Goal: Task Accomplishment & Management: Manage account settings

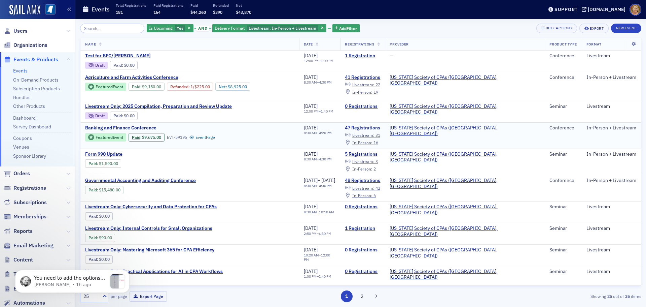
click at [140, 125] on span "Banking and Finance Conference" at bounding box center [141, 128] width 113 height 6
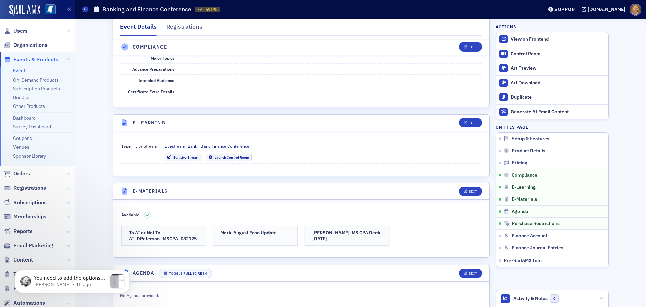
scroll to position [1312, 0]
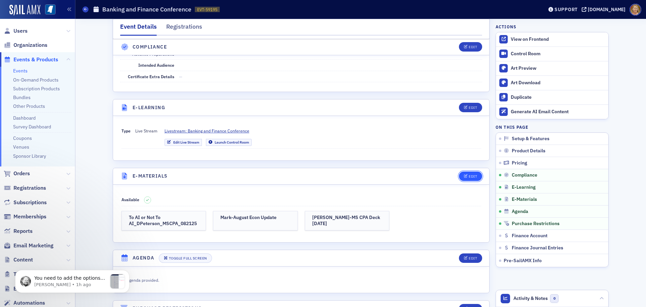
click at [464, 174] on icon "button" at bounding box center [466, 176] width 4 height 4
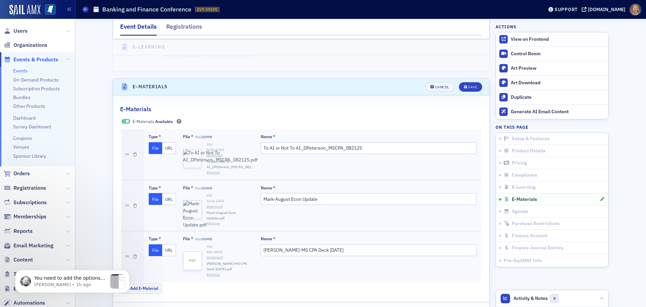
scroll to position [1406, 0]
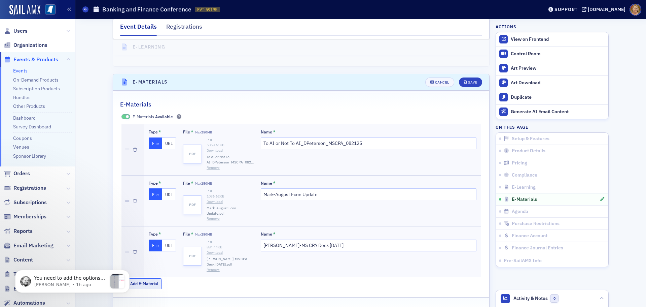
click at [154, 278] on button "Add E-Material" at bounding box center [141, 283] width 41 height 10
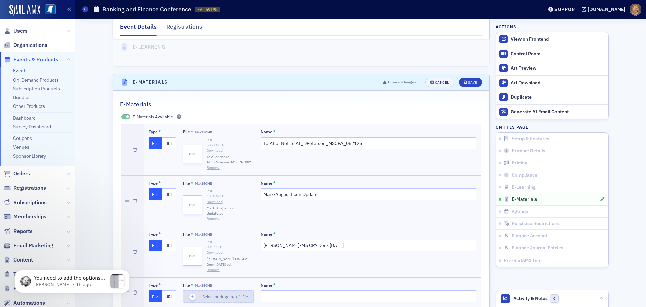
click at [190, 293] on icon "button" at bounding box center [193, 296] width 6 height 6
type input "Accounting Auditing Tax Roundtable"
click at [468, 80] on div "Save" at bounding box center [472, 82] width 9 height 4
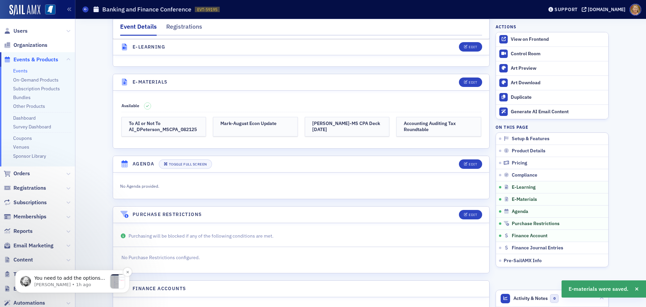
click at [102, 280] on p "You need to add the options for the fields. The first image is one missing opti…" at bounding box center [70, 278] width 73 height 7
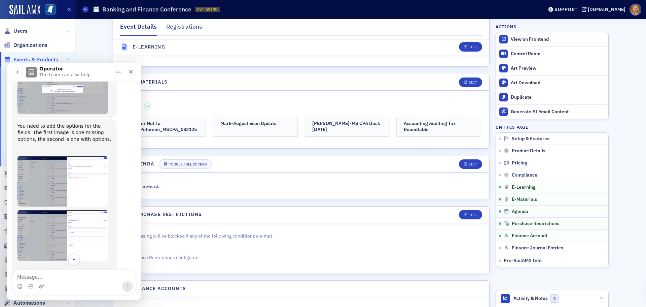
scroll to position [332, 0]
click at [97, 155] on img "Aidan says…" at bounding box center [62, 180] width 90 height 51
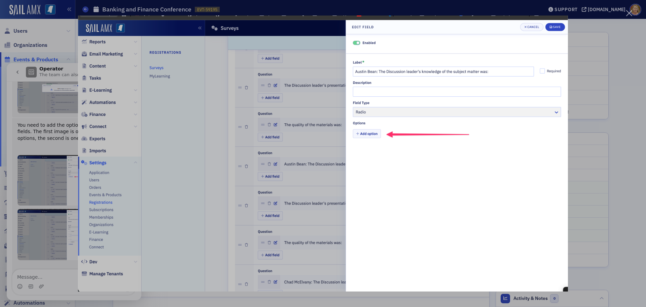
click at [60, 212] on div "Intercom messenger" at bounding box center [323, 153] width 646 height 307
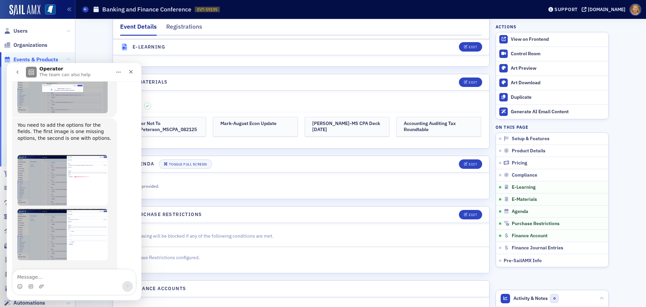
drag, startPoint x: 66, startPoint y: 275, endPoint x: 60, endPoint y: 212, distance: 63.2
click at [60, 212] on img "Aidan says…" at bounding box center [62, 234] width 90 height 51
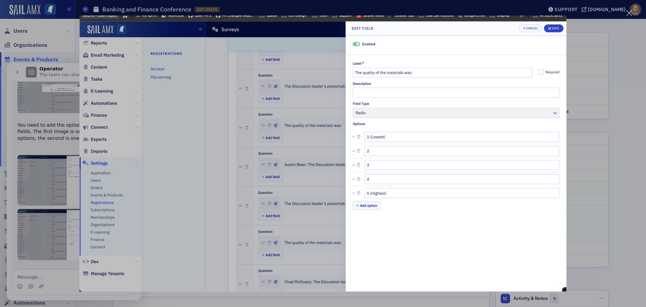
click at [217, 125] on img "Close" at bounding box center [322, 153] width 487 height 276
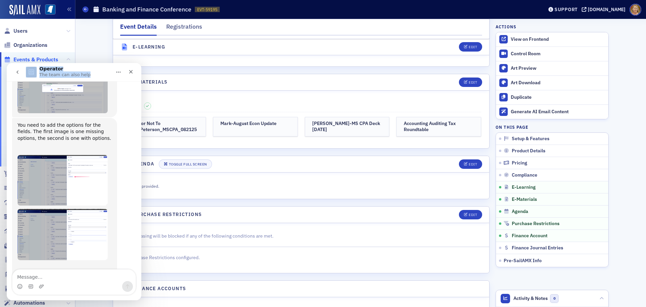
drag, startPoint x: 87, startPoint y: 69, endPoint x: 44, endPoint y: 64, distance: 43.3
click html "Operator The team can also help Don't forget to send a link if you're referenci…"
click at [78, 70] on div "Operator The team can also help" at bounding box center [65, 72] width 52 height 12
click at [132, 70] on icon "Close" at bounding box center [131, 72] width 4 height 4
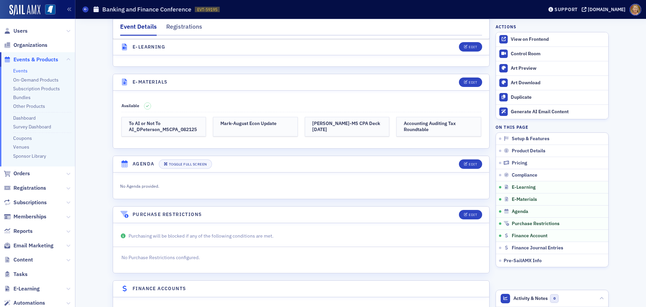
scroll to position [332, 0]
click at [86, 10] on icon at bounding box center [85, 9] width 3 height 3
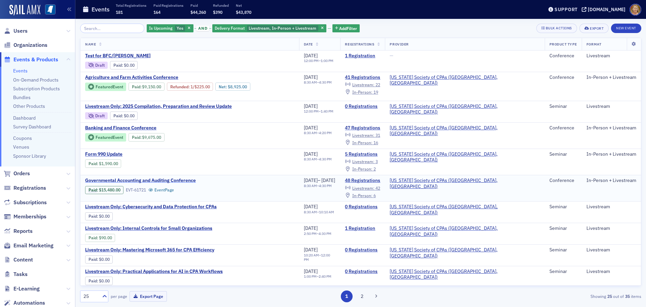
click at [141, 177] on span "Governmental Accounting and Auditing Conference" at bounding box center [141, 180] width 113 height 6
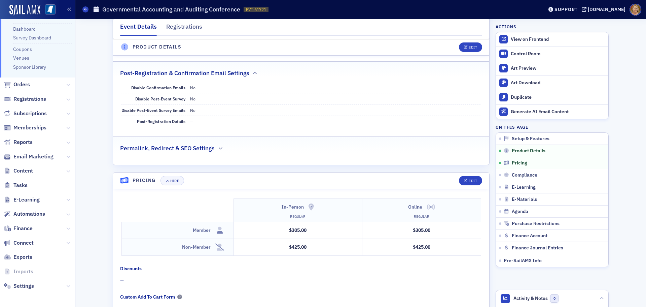
scroll to position [89, 0]
click at [28, 286] on span "Settings" at bounding box center [23, 285] width 21 height 7
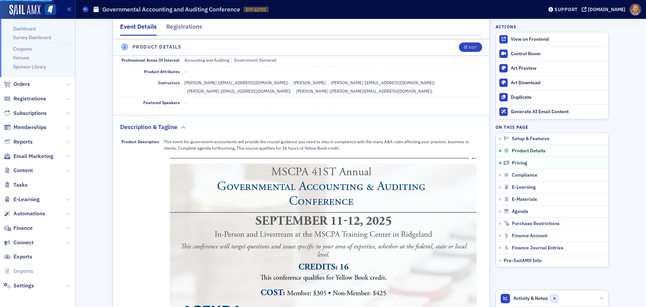
select select "US"
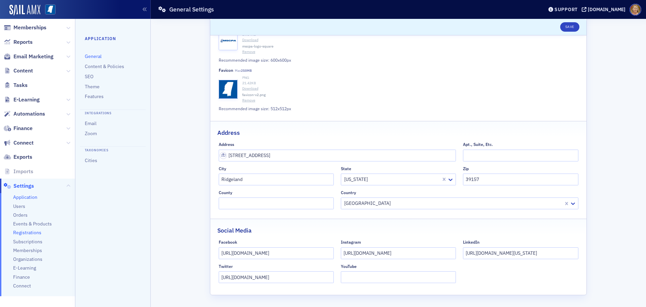
click at [36, 233] on span "Registrations" at bounding box center [27, 232] width 28 height 6
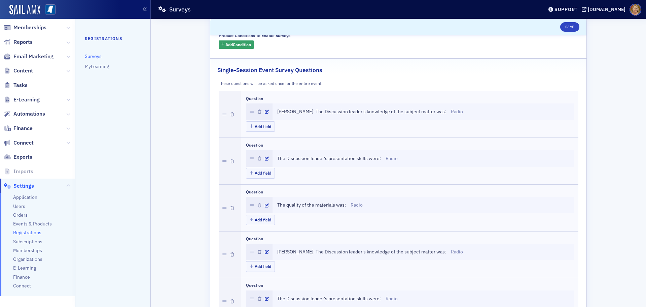
scroll to position [135, 0]
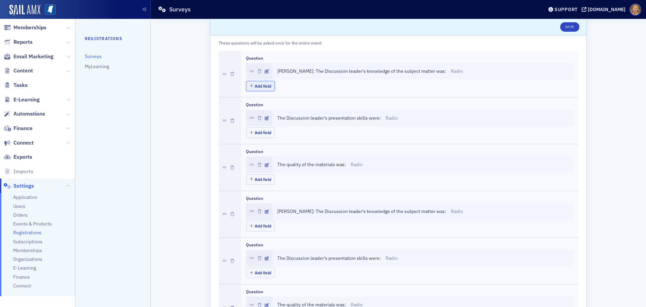
click at [264, 88] on button "Add field" at bounding box center [260, 86] width 29 height 10
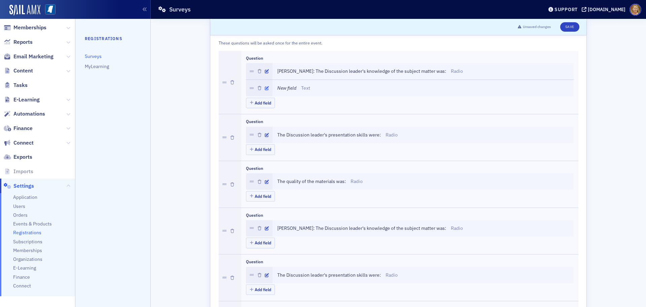
click at [265, 87] on icon "button" at bounding box center [267, 88] width 4 height 4
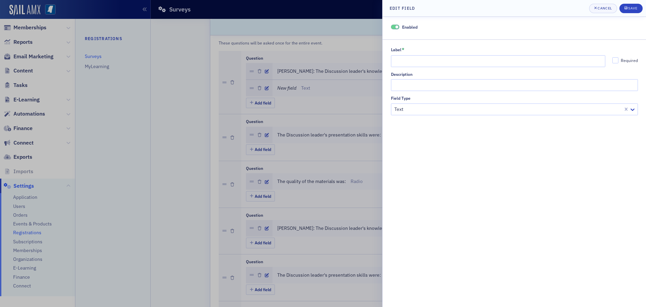
click at [375, 15] on div at bounding box center [323, 153] width 646 height 307
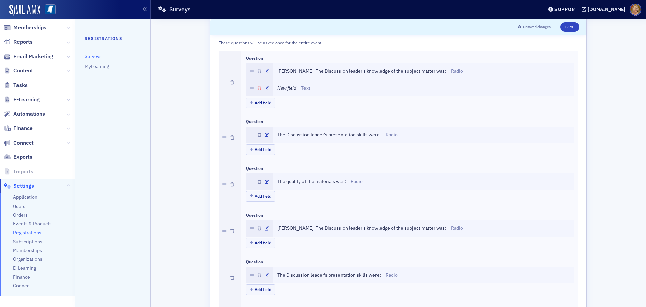
click at [258, 89] on icon "button" at bounding box center [260, 88] width 4 height 4
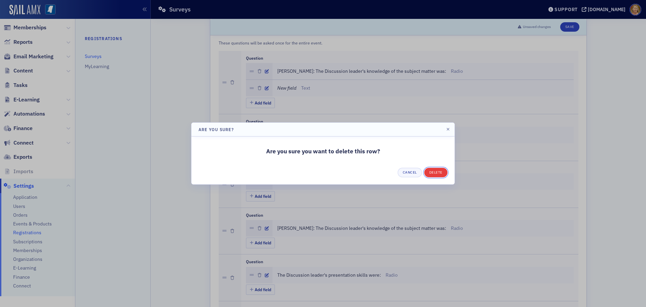
click at [429, 172] on button "Delete" at bounding box center [435, 172] width 23 height 9
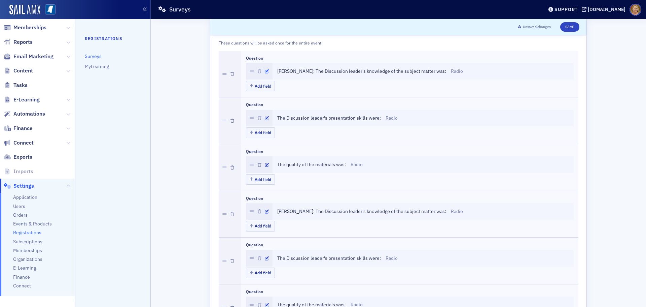
click at [265, 71] on icon "button" at bounding box center [267, 71] width 4 height 4
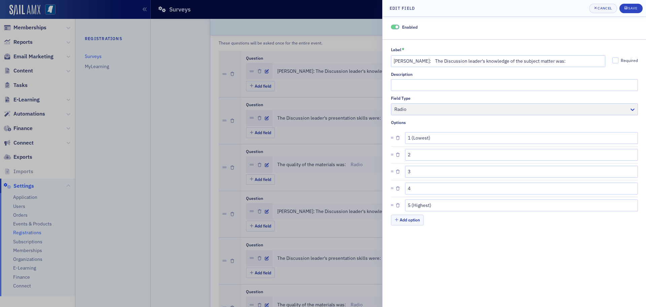
click at [280, 84] on div at bounding box center [323, 153] width 646 height 307
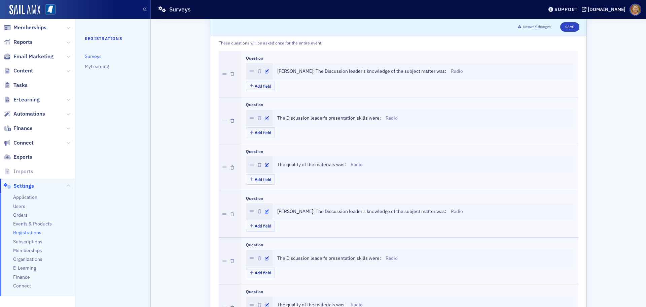
click at [265, 211] on icon "button" at bounding box center [267, 211] width 4 height 4
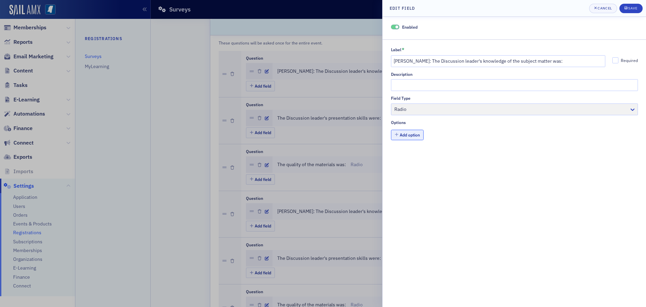
click at [416, 137] on button "Add option" at bounding box center [407, 135] width 33 height 10
click at [474, 111] on div "Field Type Radio" at bounding box center [514, 105] width 247 height 19
click at [201, 147] on div at bounding box center [323, 153] width 646 height 307
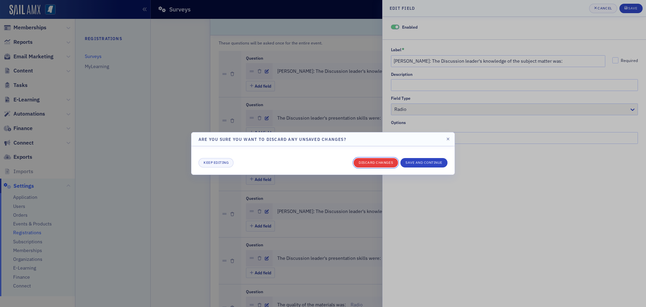
click at [381, 160] on button "Discard changes" at bounding box center [376, 162] width 44 height 9
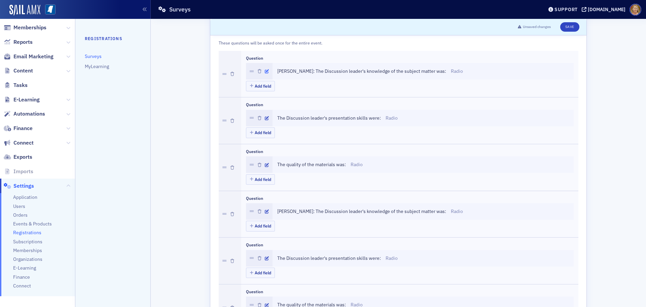
click at [265, 72] on icon "button" at bounding box center [267, 71] width 4 height 4
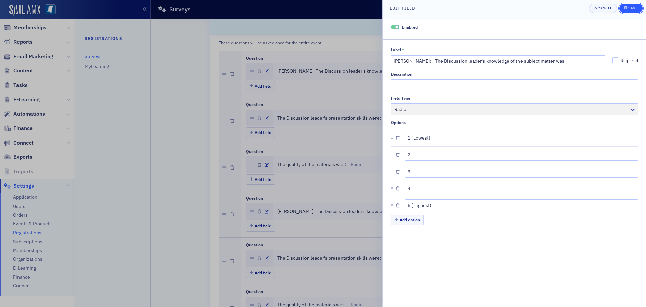
click at [625, 8] on icon "submit" at bounding box center [625, 8] width 3 height 4
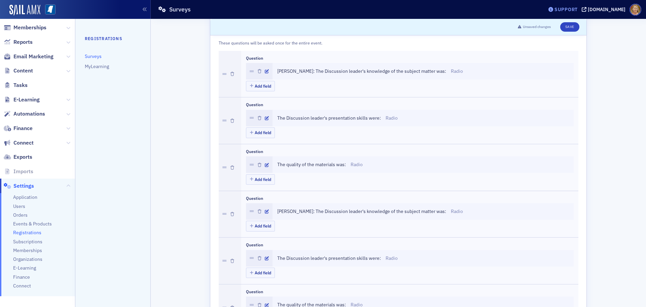
click at [566, 7] on div "Support" at bounding box center [565, 9] width 23 height 6
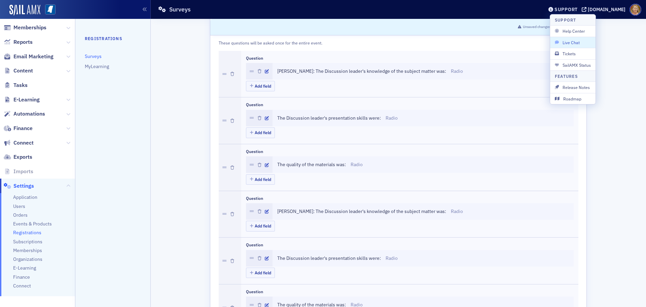
click at [562, 40] on span "Live Chat" at bounding box center [573, 42] width 36 height 6
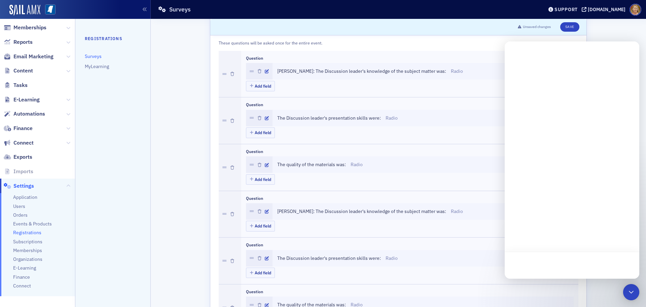
scroll to position [0, 0]
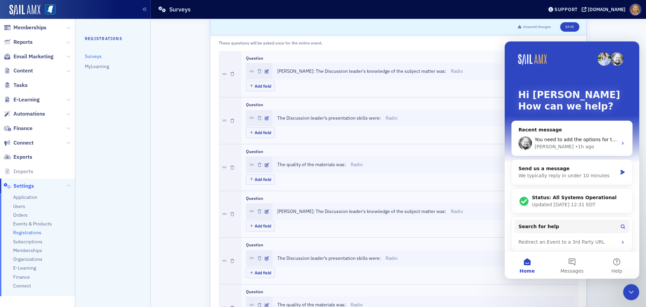
click at [635, 84] on div "Hi Ellen 👋 How can we help? Recent message You need to add the options for the …" at bounding box center [572, 147] width 135 height 213
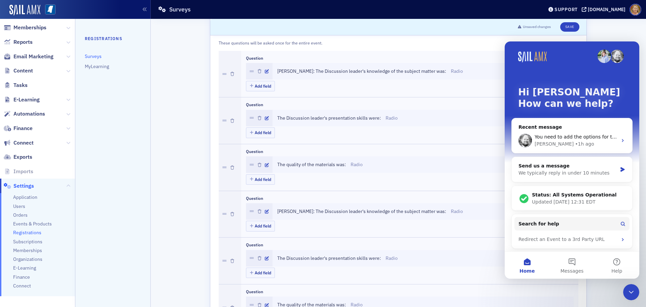
scroll to position [3, 0]
click at [568, 263] on button "Messages" at bounding box center [571, 264] width 45 height 27
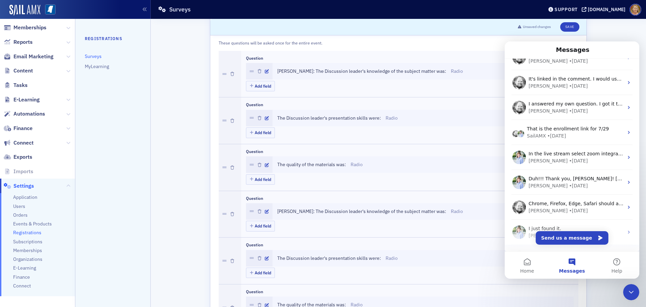
scroll to position [0, 0]
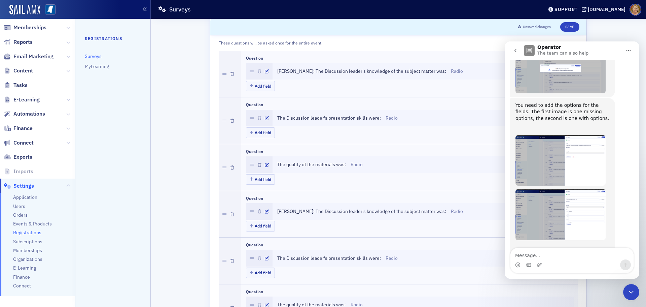
scroll to position [332, 0]
click at [549, 134] on img "Aidan says…" at bounding box center [560, 159] width 90 height 51
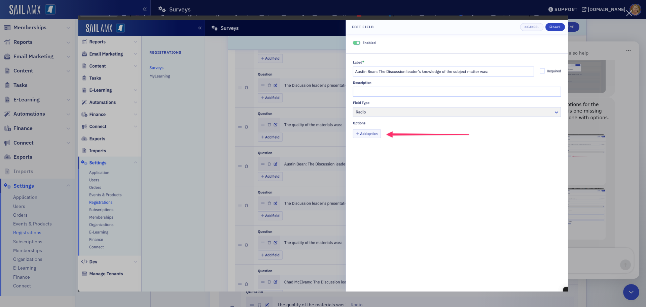
click at [592, 52] on div "Intercom messenger" at bounding box center [323, 153] width 646 height 307
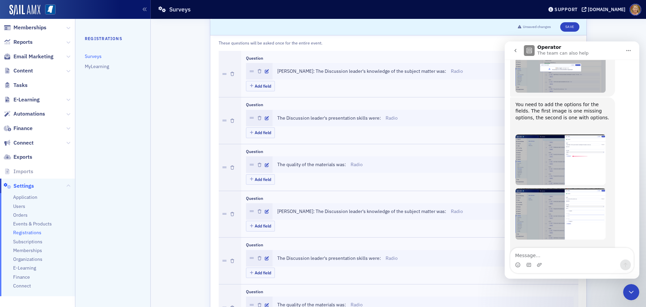
click at [542, 188] on img "Aidan says…" at bounding box center [560, 213] width 90 height 51
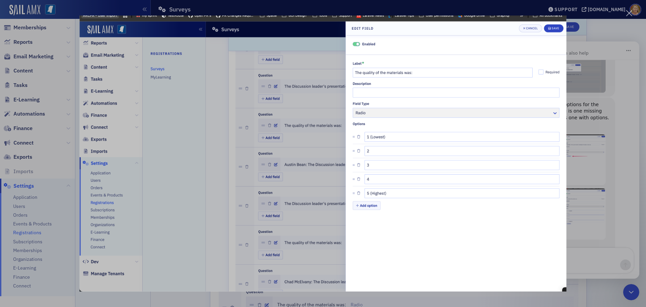
click at [387, 138] on img "Close" at bounding box center [322, 153] width 487 height 276
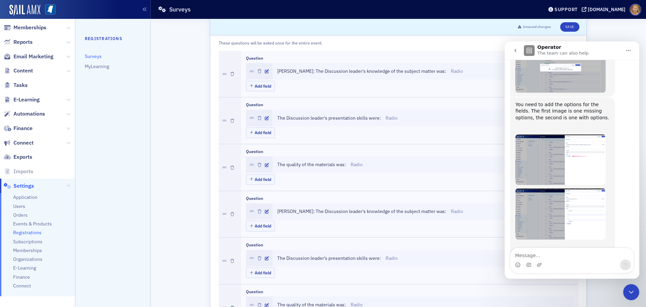
click at [518, 53] on button "go back" at bounding box center [515, 50] width 13 height 13
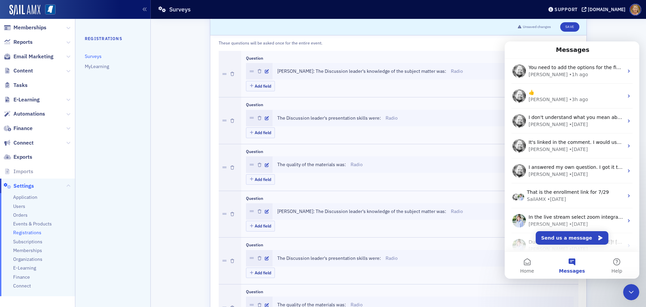
click at [631, 289] on icon "Close Intercom Messenger" at bounding box center [631, 292] width 8 height 8
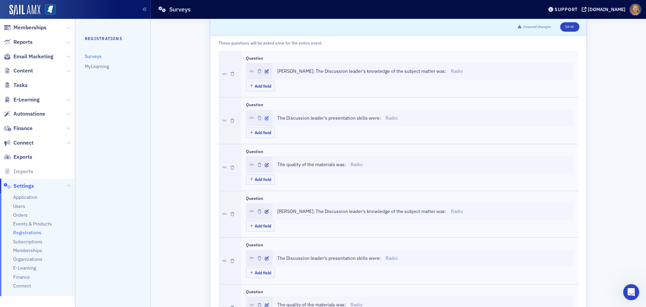
click at [265, 116] on icon "button" at bounding box center [267, 118] width 4 height 4
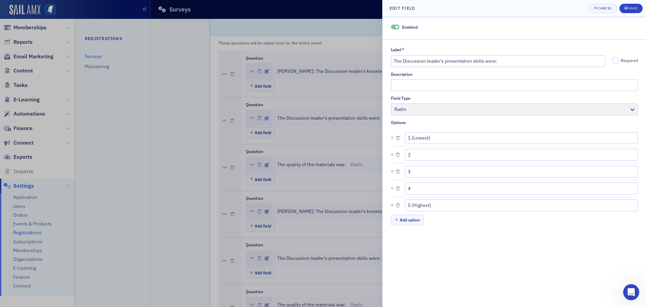
click at [263, 116] on div at bounding box center [323, 153] width 646 height 307
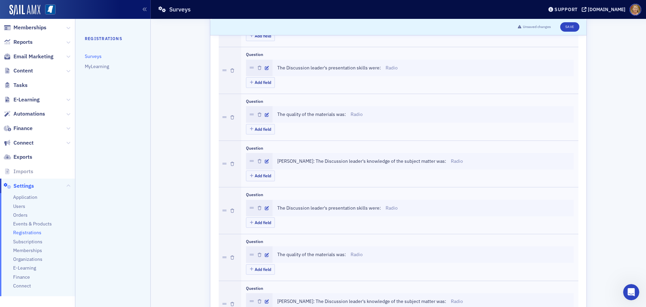
scroll to position [202, 0]
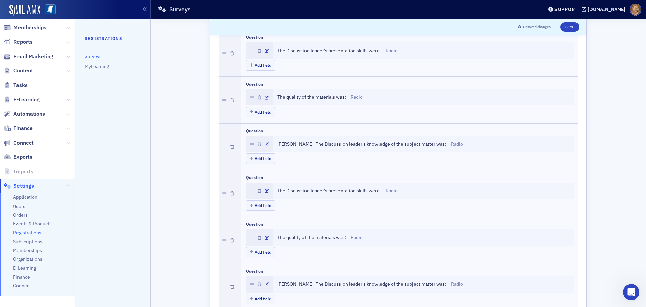
click at [265, 144] on icon "button" at bounding box center [267, 144] width 4 height 4
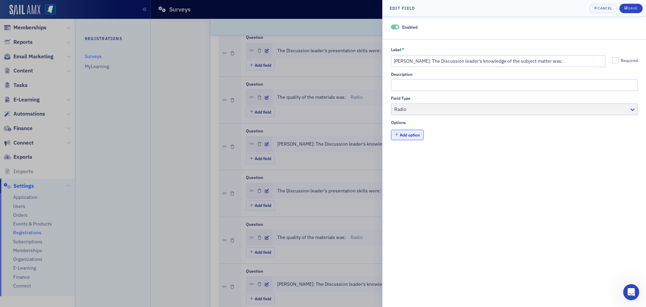
click at [400, 134] on button "Add option" at bounding box center [407, 135] width 33 height 10
click at [407, 135] on input "Label *" at bounding box center [521, 138] width 233 height 12
type input "1"
click at [408, 152] on button "Add option" at bounding box center [407, 152] width 33 height 10
click at [408, 152] on input "text" at bounding box center [521, 155] width 233 height 12
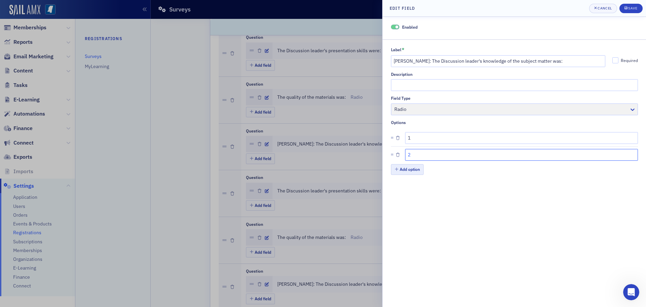
type input "2"
click at [415, 171] on button "Add option" at bounding box center [407, 169] width 33 height 10
click at [415, 171] on input "text" at bounding box center [521, 172] width 233 height 12
type input "3"
click at [413, 186] on button "Add option" at bounding box center [407, 186] width 33 height 10
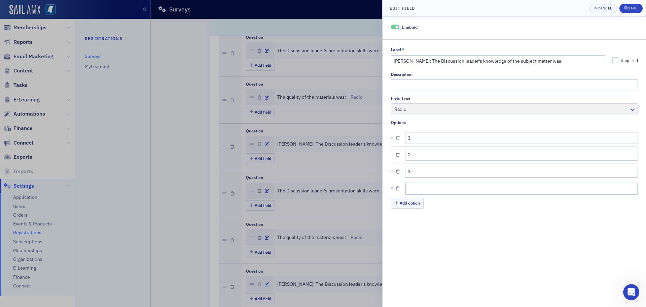
click at [415, 190] on input "text" at bounding box center [521, 188] width 233 height 12
type input "4"
click at [416, 200] on button "Add option" at bounding box center [407, 202] width 33 height 10
click at [416, 205] on input "text" at bounding box center [521, 205] width 233 height 12
type input "5"
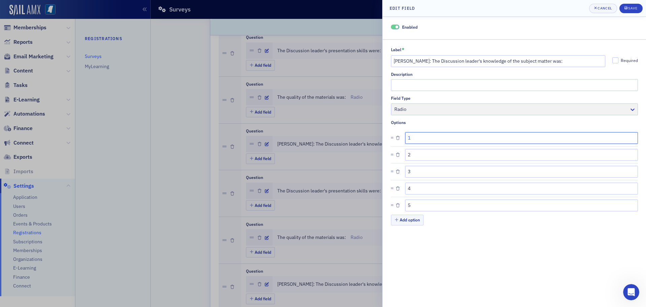
click at [418, 136] on input "1" at bounding box center [521, 138] width 233 height 12
type input "1(lowest)"
click at [416, 206] on input "5" at bounding box center [521, 205] width 233 height 12
type input "5(highest)"
click at [632, 8] on div "Save" at bounding box center [632, 8] width 9 height 4
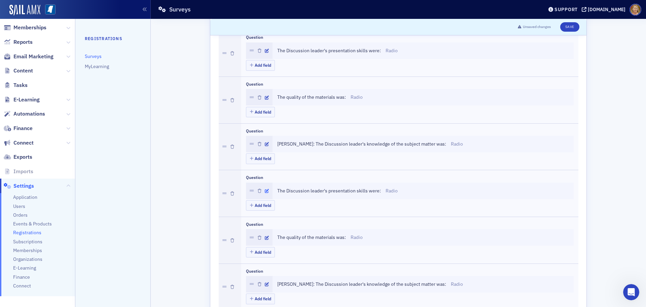
click at [265, 189] on icon "button" at bounding box center [267, 191] width 4 height 4
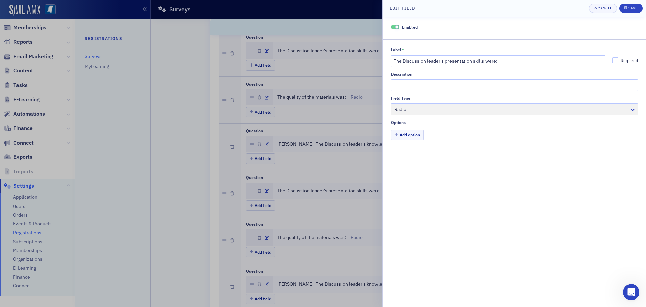
click at [264, 187] on div at bounding box center [323, 153] width 646 height 307
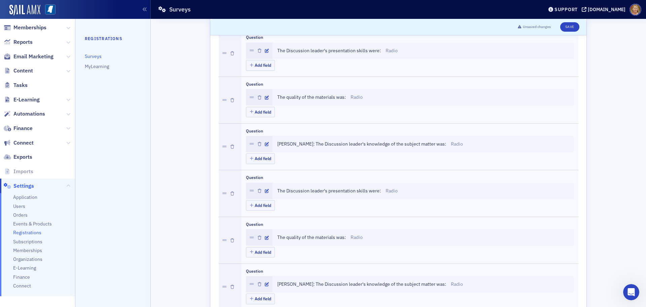
click at [282, 145] on span "Austin Bean: The Discussion leader's knowledge of the subject matter was:" at bounding box center [361, 143] width 169 height 7
click at [265, 144] on icon "button" at bounding box center [267, 144] width 4 height 4
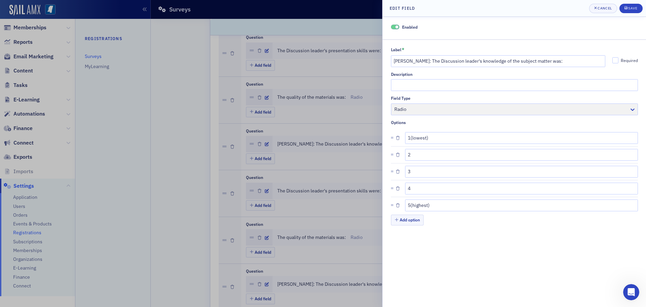
click at [264, 144] on div at bounding box center [323, 153] width 646 height 307
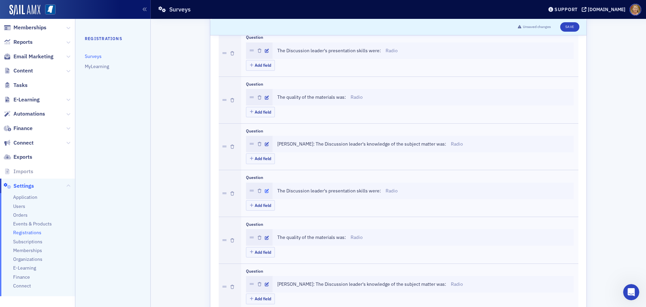
click at [265, 190] on icon "button" at bounding box center [267, 191] width 4 height 4
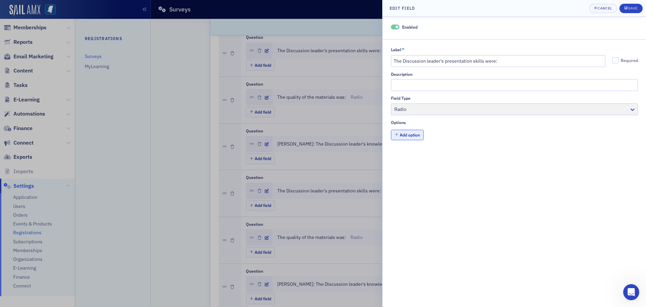
click at [413, 137] on button "Add option" at bounding box center [407, 135] width 33 height 10
click at [413, 137] on input "Label *" at bounding box center [521, 138] width 233 height 12
type input "1"
click at [412, 150] on button "Add option" at bounding box center [407, 152] width 33 height 10
click at [412, 153] on input "text" at bounding box center [521, 155] width 233 height 12
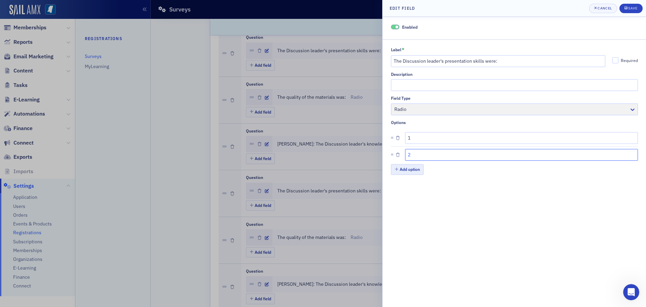
type input "2"
click at [411, 169] on button "Add option" at bounding box center [407, 169] width 33 height 10
click at [411, 169] on input "text" at bounding box center [521, 172] width 233 height 12
type input "3"
click at [415, 183] on button "Add option" at bounding box center [407, 186] width 33 height 10
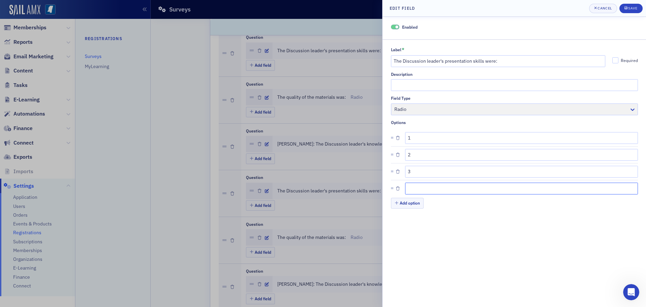
click at [415, 186] on input "text" at bounding box center [521, 188] width 233 height 12
type input "4"
click at [418, 205] on button "Add option" at bounding box center [407, 202] width 33 height 10
click at [418, 206] on input "text" at bounding box center [521, 205] width 233 height 12
type input "5"
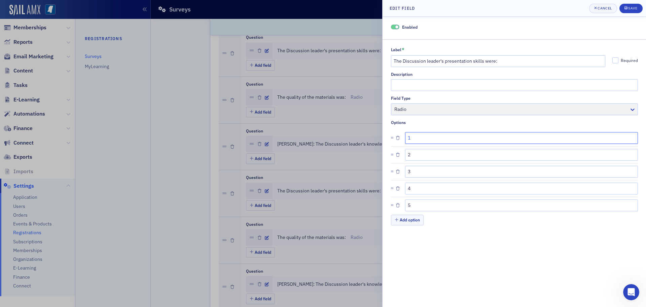
click at [414, 138] on input "1" at bounding box center [521, 138] width 233 height 12
type input "1(lowest)"
click at [413, 207] on input "5" at bounding box center [521, 205] width 233 height 12
type input "5(highest)"
click at [635, 8] on div "Save" at bounding box center [632, 8] width 9 height 4
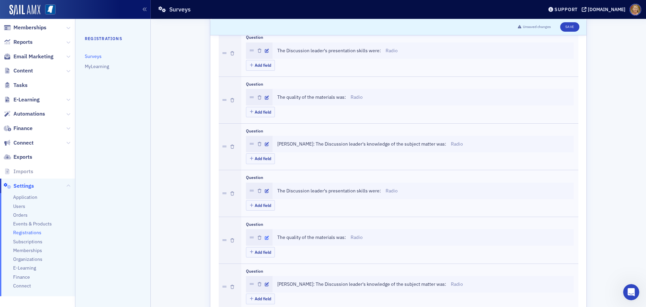
click at [265, 238] on icon "button" at bounding box center [267, 238] width 4 height 4
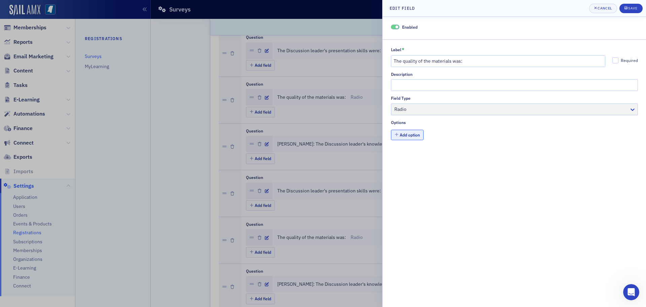
click at [398, 137] on button "Add option" at bounding box center [407, 135] width 33 height 10
click at [410, 135] on input "Label *" at bounding box center [521, 138] width 233 height 12
type input "1"
click at [408, 150] on button "Add option" at bounding box center [407, 152] width 33 height 10
click at [409, 153] on input "text" at bounding box center [521, 155] width 233 height 12
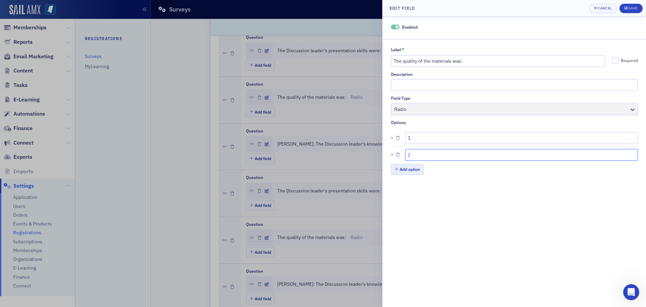
type input "2"
click at [411, 167] on button "Add option" at bounding box center [407, 169] width 33 height 10
click at [413, 173] on input "text" at bounding box center [521, 172] width 233 height 12
type input "3"
click at [414, 183] on button "Add option" at bounding box center [407, 186] width 33 height 10
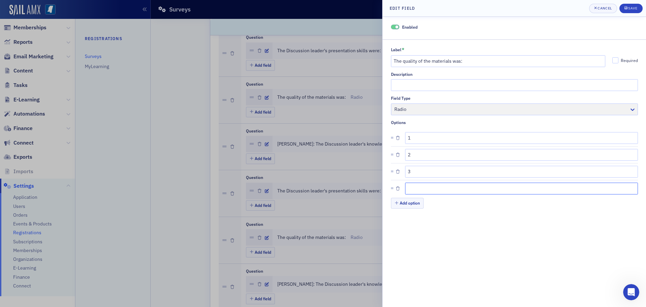
click at [416, 187] on input "text" at bounding box center [521, 188] width 233 height 12
type input "4"
click at [415, 206] on button "Add option" at bounding box center [407, 202] width 33 height 10
click at [415, 206] on input "text" at bounding box center [521, 205] width 233 height 12
type input "5"
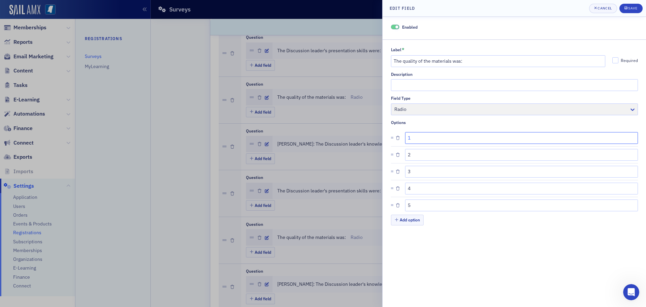
click at [413, 136] on input "1" at bounding box center [521, 138] width 233 height 12
type input "1(lowest)"
click at [411, 204] on input "5" at bounding box center [521, 205] width 233 height 12
type input "5(highest)"
click at [634, 9] on div "Save" at bounding box center [632, 8] width 9 height 4
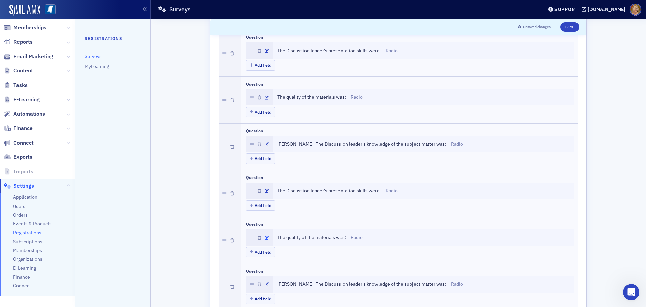
click at [265, 237] on icon "button" at bounding box center [267, 238] width 4 height 4
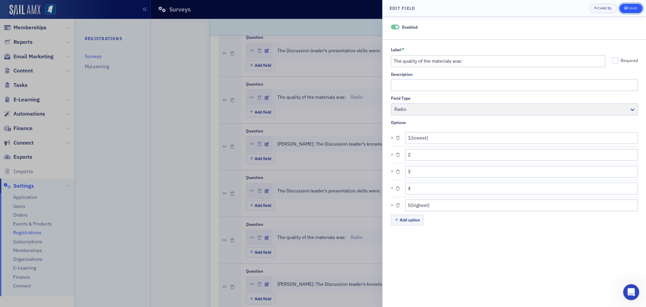
click at [632, 8] on div "Save" at bounding box center [632, 8] width 9 height 4
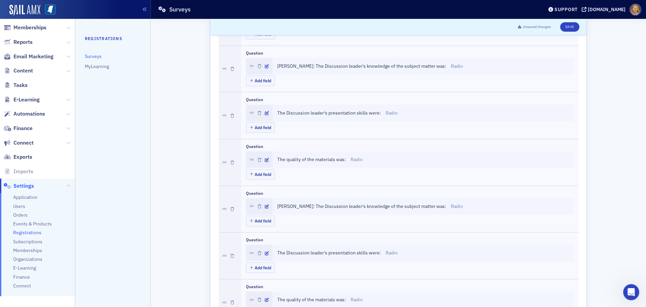
scroll to position [336, 0]
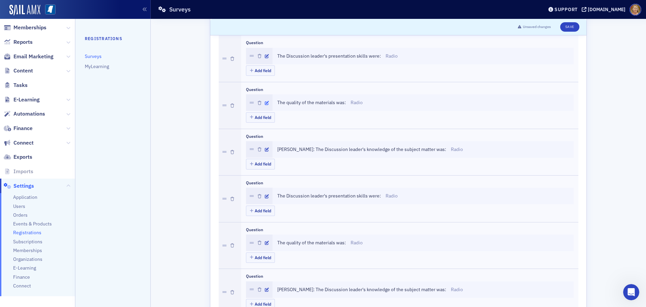
click at [265, 103] on icon "button" at bounding box center [267, 103] width 4 height 4
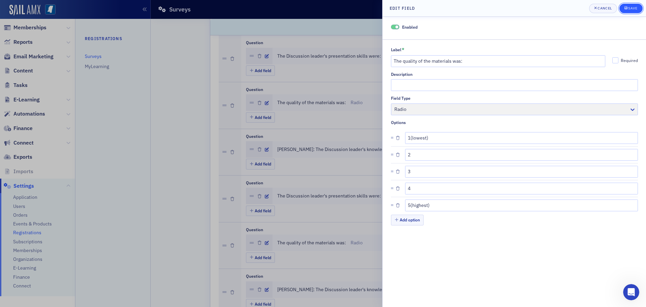
click at [638, 9] on button "Save" at bounding box center [630, 8] width 23 height 9
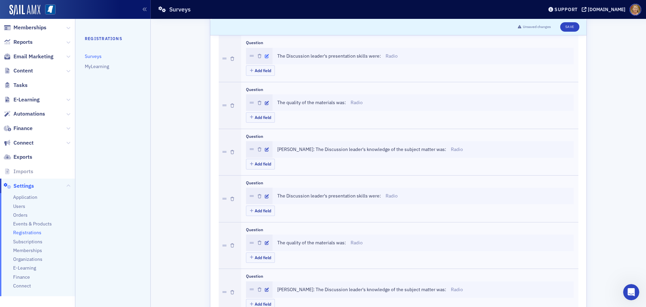
click at [265, 57] on icon "button" at bounding box center [267, 56] width 4 height 4
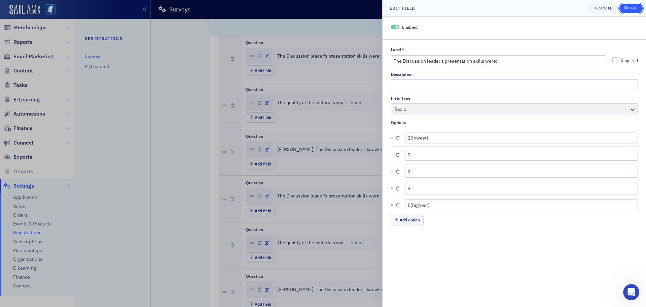
click at [626, 6] on icon "submit" at bounding box center [625, 8] width 3 height 4
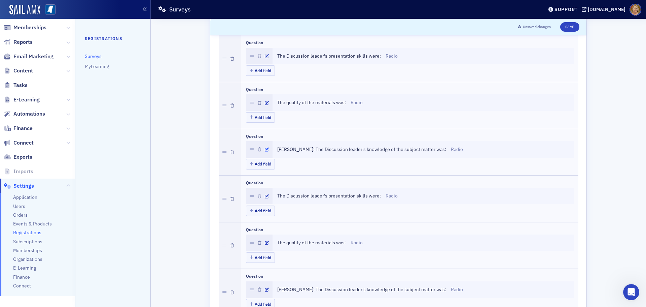
click at [265, 149] on icon "button" at bounding box center [267, 149] width 4 height 4
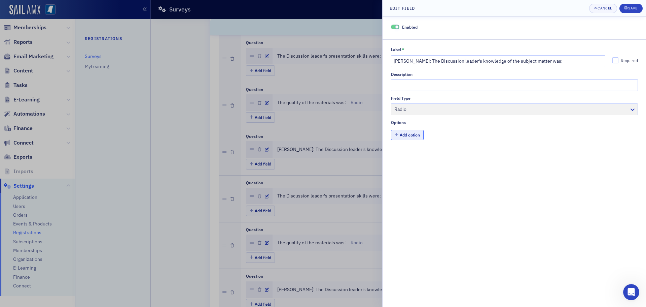
click at [413, 135] on button "Add option" at bounding box center [407, 135] width 33 height 10
click at [413, 135] on input "Label *" at bounding box center [521, 138] width 233 height 12
type input "1(lowest)"
click at [407, 154] on button "Add option" at bounding box center [407, 152] width 33 height 10
click at [407, 154] on input "text" at bounding box center [521, 155] width 233 height 12
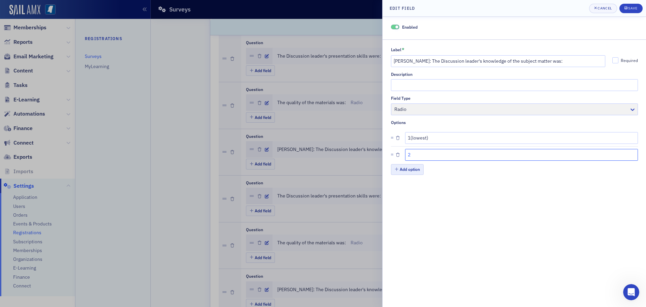
type input "2"
click at [407, 169] on button "Add option" at bounding box center [407, 169] width 33 height 10
click at [407, 170] on input "text" at bounding box center [521, 172] width 233 height 12
type input "3"
click at [410, 188] on button "Add option" at bounding box center [407, 186] width 33 height 10
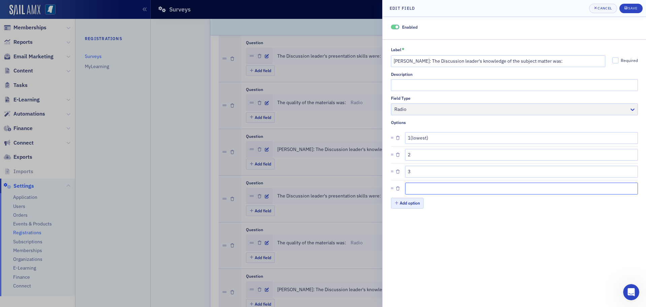
click at [410, 188] on input "text" at bounding box center [521, 188] width 233 height 12
type input "4"
click at [410, 201] on button "Add option" at bounding box center [407, 202] width 33 height 10
click at [410, 203] on input "text" at bounding box center [521, 205] width 233 height 12
click at [410, 204] on input "5" at bounding box center [521, 205] width 233 height 12
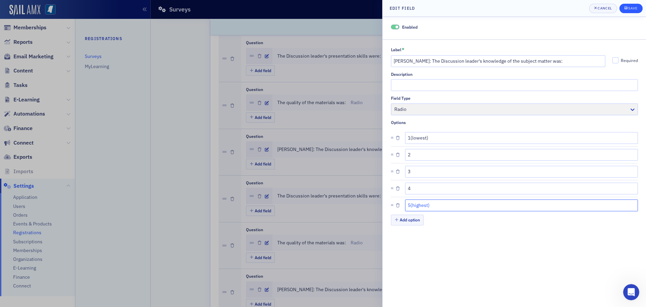
type input "5(highest)"
click at [628, 10] on div "submit" at bounding box center [626, 8] width 4 height 5
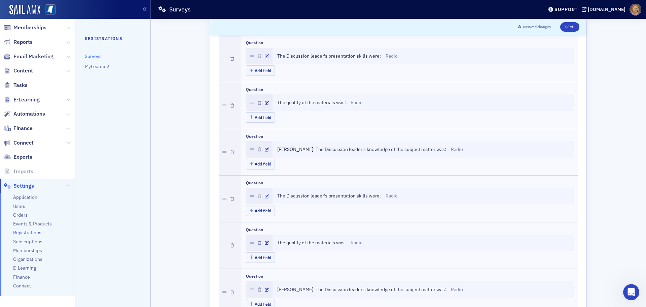
click at [265, 196] on icon "button" at bounding box center [267, 196] width 4 height 4
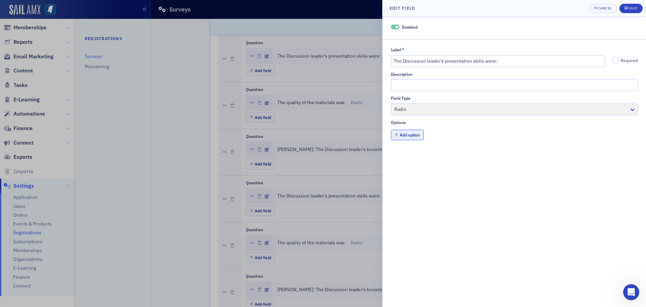
click at [403, 135] on button "Add option" at bounding box center [407, 135] width 33 height 10
click at [409, 138] on input "Label *" at bounding box center [521, 138] width 233 height 12
type input "1(lowest)"
click at [411, 152] on button "Add option" at bounding box center [407, 152] width 33 height 10
click at [411, 152] on input "text" at bounding box center [521, 155] width 233 height 12
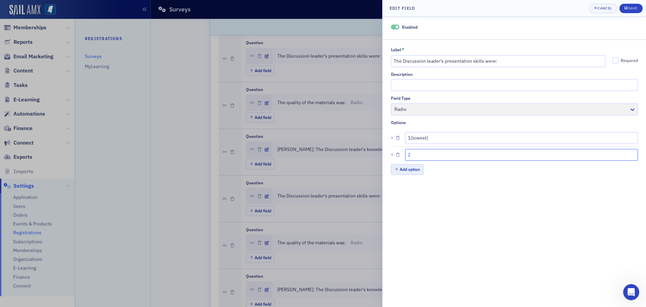
type input "2"
click at [409, 167] on button "Add option" at bounding box center [407, 169] width 33 height 10
click at [409, 168] on input "text" at bounding box center [521, 172] width 233 height 12
type input "3"
click at [410, 187] on button "Add option" at bounding box center [407, 186] width 33 height 10
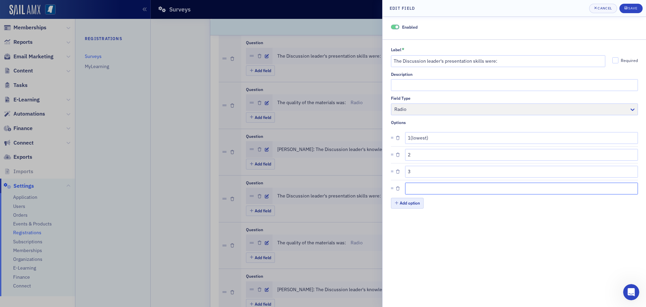
click at [410, 187] on input "text" at bounding box center [521, 188] width 233 height 12
type input "4"
click at [409, 203] on button "Add option" at bounding box center [407, 202] width 33 height 10
click at [409, 203] on input "text" at bounding box center [521, 205] width 233 height 12
type input "5(highest)"
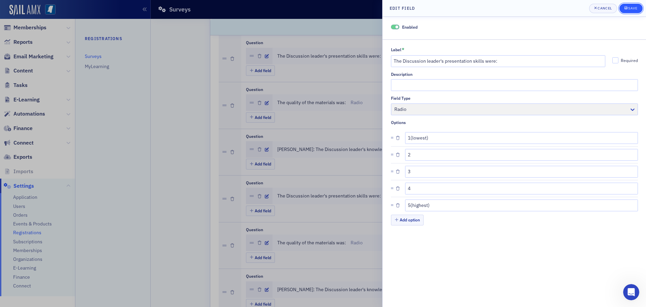
click at [629, 9] on div "Save" at bounding box center [632, 8] width 9 height 4
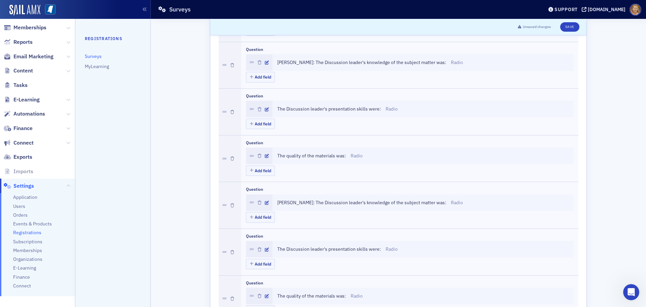
scroll to position [437, 0]
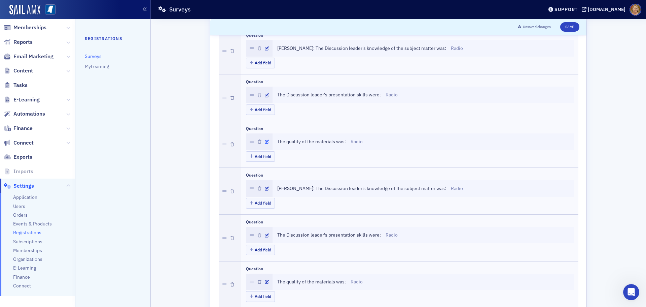
click at [265, 142] on icon "button" at bounding box center [267, 142] width 4 height 4
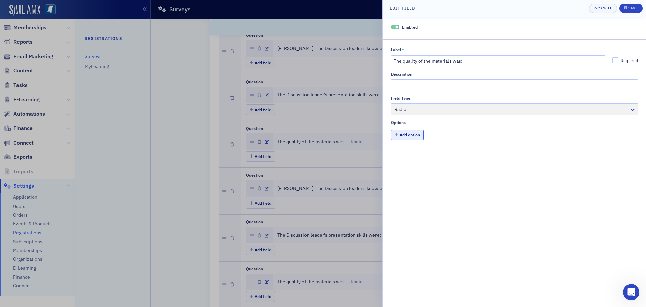
click at [412, 133] on button "Add option" at bounding box center [407, 135] width 33 height 10
click at [416, 140] on input "Label *" at bounding box center [521, 138] width 233 height 12
type input "1"
click at [417, 153] on button "Add option" at bounding box center [407, 152] width 33 height 10
click at [418, 153] on input "text" at bounding box center [521, 155] width 233 height 12
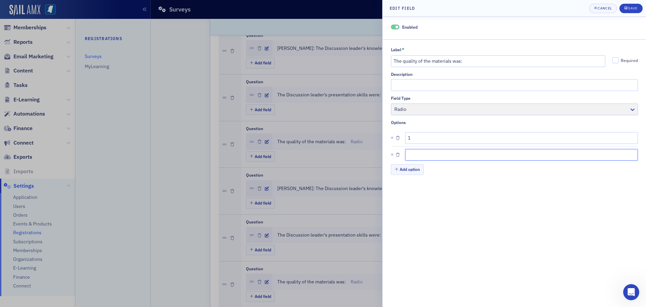
type input "1"
type input "2"
click at [414, 172] on button "Add option" at bounding box center [407, 169] width 33 height 10
click at [414, 172] on input "text" at bounding box center [521, 172] width 233 height 12
type input "3"
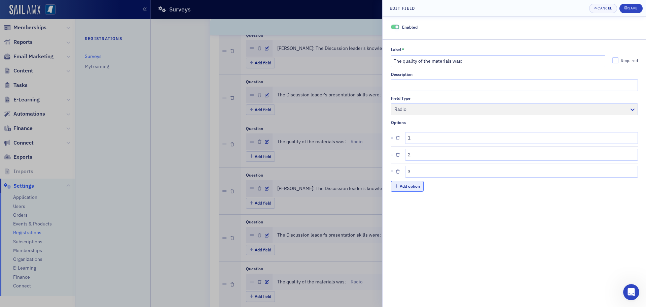
click at [412, 185] on button "Add option" at bounding box center [407, 186] width 33 height 10
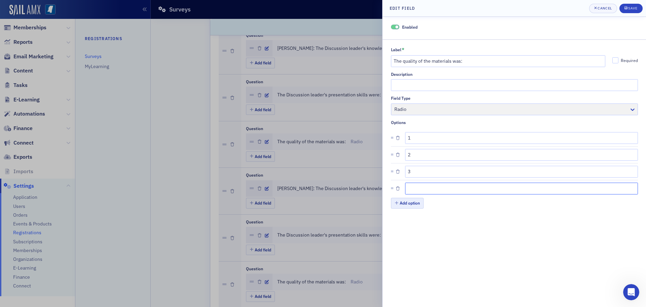
click at [412, 185] on input "text" at bounding box center [521, 188] width 233 height 12
type input "4"
click at [413, 202] on button "Add option" at bounding box center [407, 202] width 33 height 10
click at [413, 202] on input "text" at bounding box center [521, 205] width 233 height 12
type input "5(highest)"
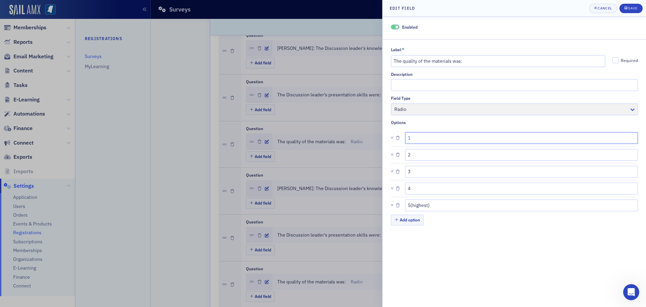
click at [410, 140] on input "1" at bounding box center [521, 138] width 233 height 12
type input "1(lowest)"
click at [627, 9] on div "submit" at bounding box center [626, 8] width 4 height 5
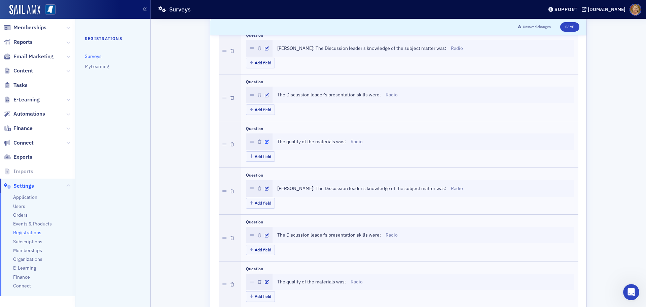
click at [265, 141] on icon "button" at bounding box center [267, 142] width 4 height 4
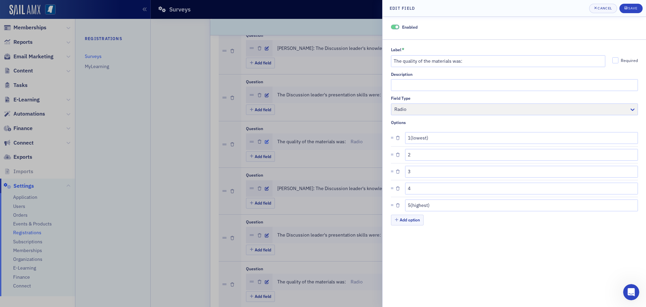
click at [264, 141] on div at bounding box center [323, 153] width 646 height 307
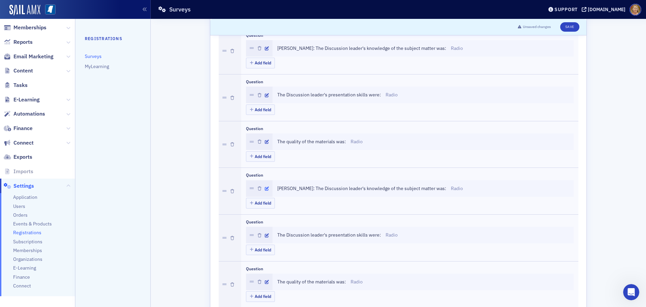
click at [265, 188] on icon "button" at bounding box center [267, 188] width 4 height 4
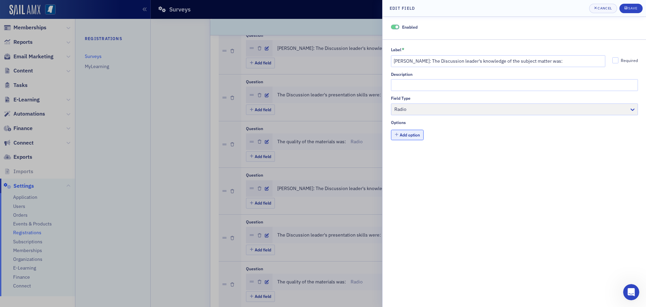
click at [399, 132] on button "Add option" at bounding box center [407, 135] width 33 height 10
click at [407, 137] on input "Label *" at bounding box center [521, 138] width 233 height 12
type input "1(lowest)"
click at [402, 152] on button "Add option" at bounding box center [407, 152] width 33 height 10
click at [408, 153] on input "text" at bounding box center [521, 155] width 233 height 12
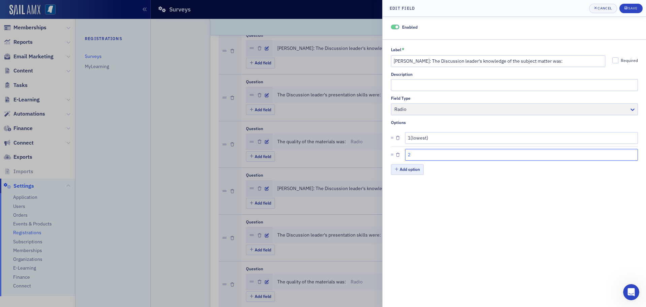
type input "2"
click at [408, 166] on button "Add option" at bounding box center [407, 169] width 33 height 10
click at [408, 171] on input "text" at bounding box center [521, 172] width 233 height 12
type input "3"
click at [409, 185] on button "Add option" at bounding box center [407, 186] width 33 height 10
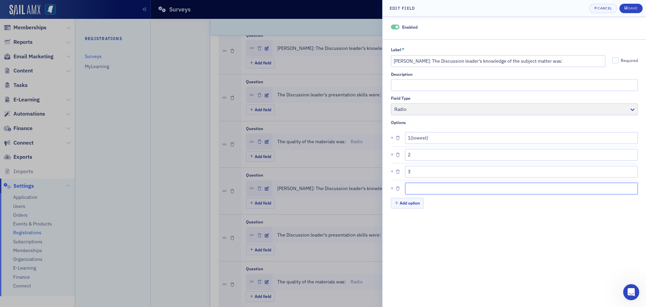
click at [409, 185] on input "text" at bounding box center [521, 188] width 233 height 12
type input "4"
click at [408, 204] on button "Add option" at bounding box center [407, 202] width 33 height 10
click at [408, 202] on input "text" at bounding box center [521, 205] width 233 height 12
type input "5(highest)"
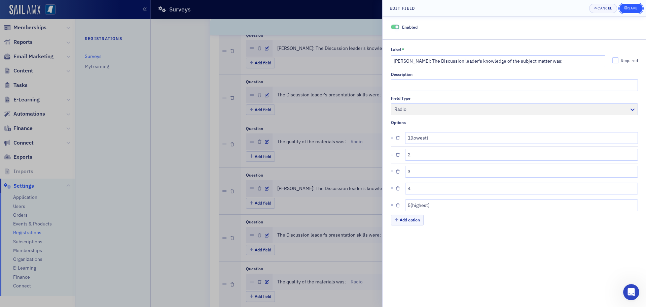
click at [632, 8] on div "Save" at bounding box center [632, 8] width 9 height 4
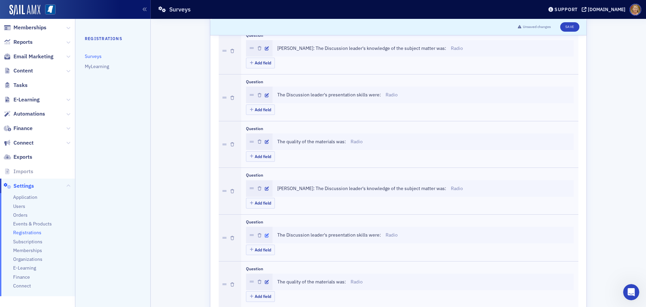
click at [265, 236] on icon "button" at bounding box center [267, 235] width 4 height 4
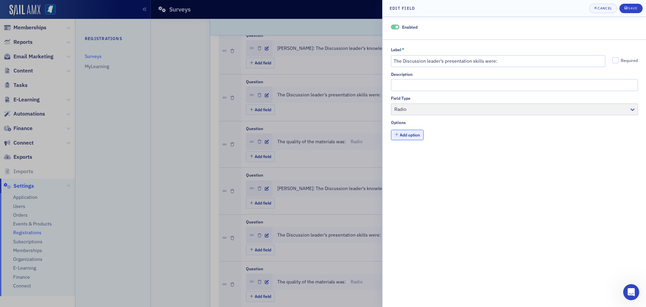
click at [407, 133] on button "Add option" at bounding box center [407, 135] width 33 height 10
click at [408, 137] on input "Label *" at bounding box center [521, 138] width 233 height 12
type input "1(lowest)"
click at [409, 150] on button "Add option" at bounding box center [407, 152] width 33 height 10
click at [409, 152] on input "text" at bounding box center [521, 155] width 233 height 12
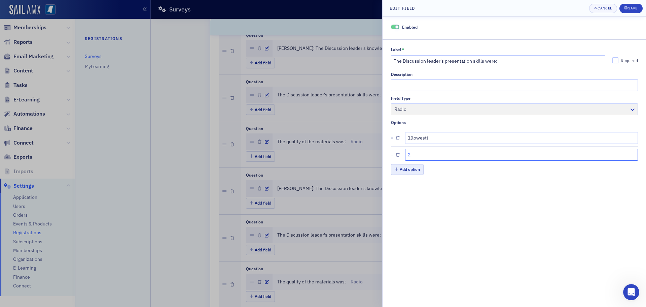
type input "2"
click at [407, 169] on button "Add option" at bounding box center [407, 169] width 33 height 10
click at [408, 169] on input "text" at bounding box center [521, 172] width 233 height 12
type input "3"
click at [409, 186] on button "Add option" at bounding box center [407, 186] width 33 height 10
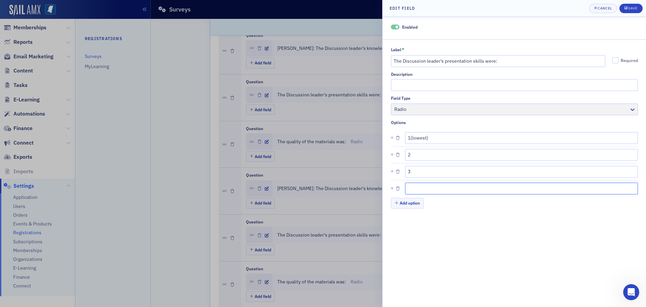
click at [410, 186] on input "text" at bounding box center [521, 188] width 233 height 12
type input "4"
click at [409, 200] on button "Add option" at bounding box center [407, 202] width 33 height 10
click at [409, 200] on input "text" at bounding box center [521, 205] width 233 height 12
type input "5(highest)"
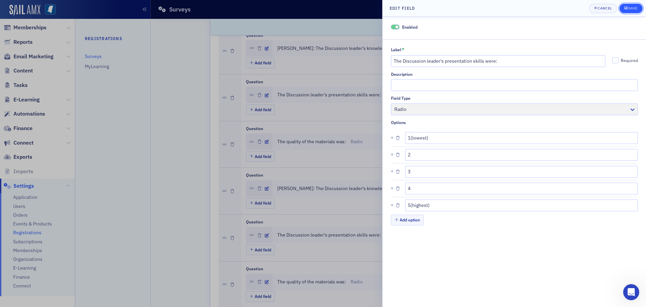
click at [631, 9] on div "Save" at bounding box center [632, 8] width 9 height 4
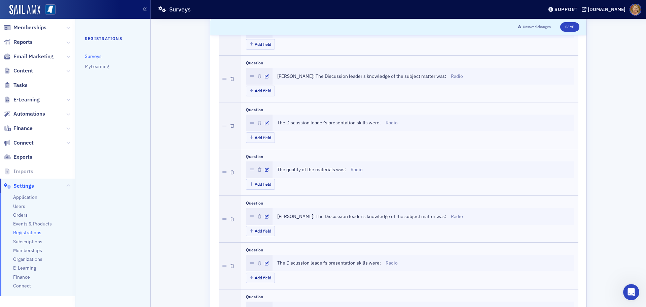
scroll to position [572, 0]
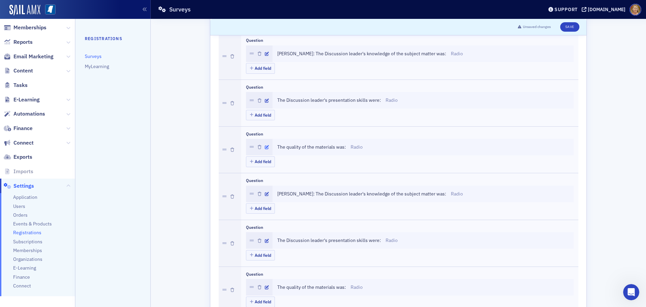
click at [265, 146] on icon "button" at bounding box center [267, 147] width 4 height 4
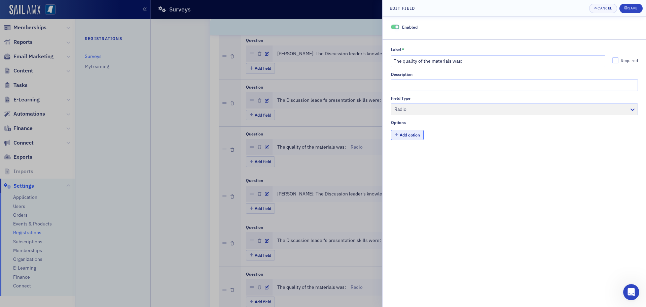
click at [404, 135] on button "Add option" at bounding box center [407, 135] width 33 height 10
click at [406, 136] on input "Label *" at bounding box center [521, 138] width 233 height 12
type input "1(lowest)"
click at [407, 153] on button "Add option" at bounding box center [407, 152] width 33 height 10
click at [407, 154] on input "text" at bounding box center [521, 155] width 233 height 12
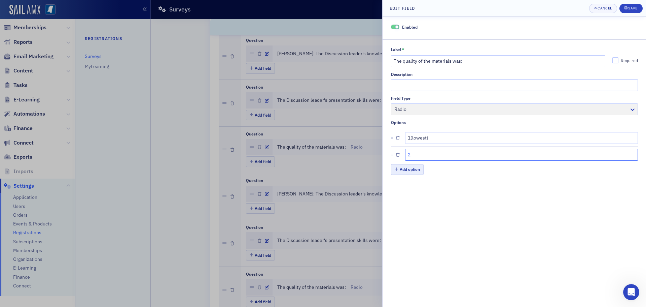
type input "2"
click at [409, 169] on button "Add option" at bounding box center [407, 169] width 33 height 10
click at [410, 169] on input "text" at bounding box center [521, 172] width 233 height 12
type input "3"
click at [411, 184] on button "Add option" at bounding box center [407, 186] width 33 height 10
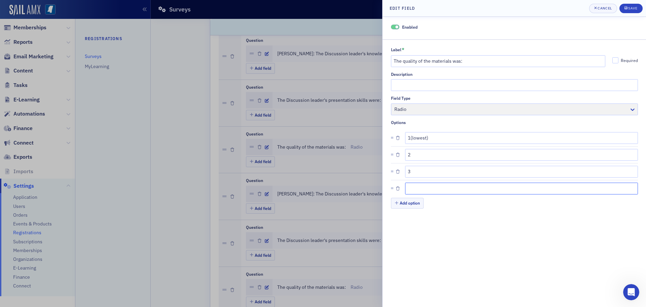
click at [411, 186] on input "text" at bounding box center [521, 188] width 233 height 12
type input "4"
click at [410, 206] on button "Add option" at bounding box center [407, 202] width 33 height 10
click at [410, 206] on input "text" at bounding box center [521, 205] width 233 height 12
type input "5(highest)"
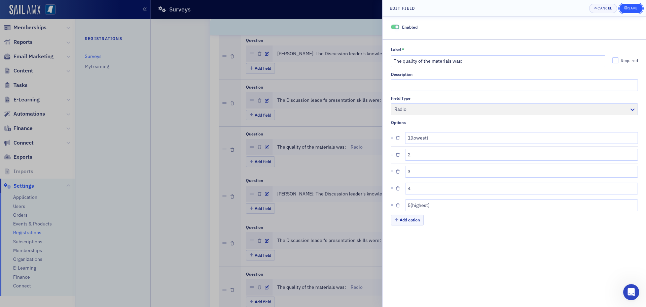
click at [633, 10] on div "Save" at bounding box center [632, 8] width 9 height 4
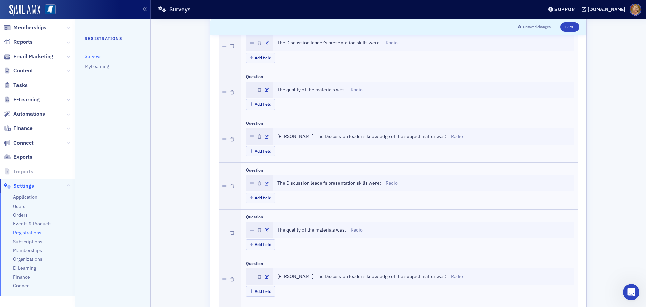
scroll to position [639, 0]
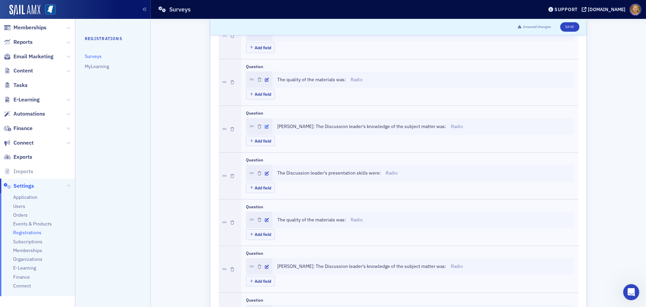
click at [265, 127] on icon "button" at bounding box center [267, 126] width 4 height 4
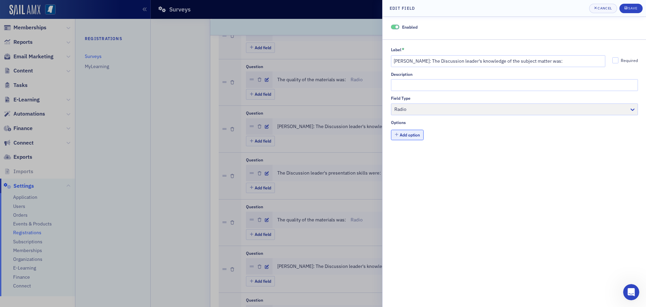
click at [411, 137] on button "Add option" at bounding box center [407, 135] width 33 height 10
click at [425, 137] on input "Label *" at bounding box center [521, 138] width 233 height 12
type input "1(lowest)"
click at [413, 152] on button "Add option" at bounding box center [407, 152] width 33 height 10
click at [413, 152] on input "text" at bounding box center [521, 155] width 233 height 12
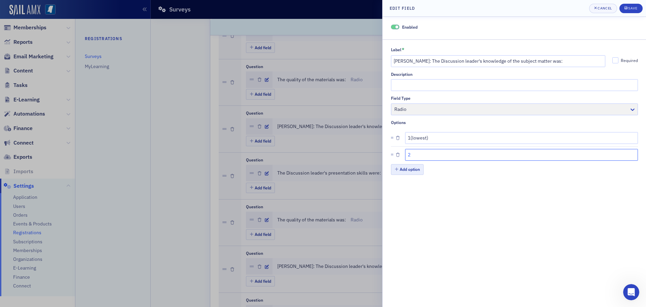
type input "2"
click at [411, 168] on button "Add option" at bounding box center [407, 169] width 33 height 10
click at [411, 168] on input "text" at bounding box center [521, 172] width 233 height 12
type input "3"
click at [412, 187] on button "Add option" at bounding box center [407, 186] width 33 height 10
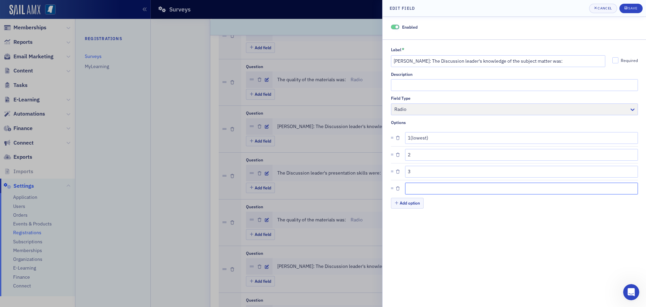
click at [412, 187] on input "text" at bounding box center [521, 188] width 233 height 12
type input "4"
click at [413, 202] on button "Add option" at bounding box center [407, 202] width 33 height 10
click at [415, 199] on li at bounding box center [514, 204] width 247 height 17
click at [415, 202] on input "text" at bounding box center [521, 205] width 233 height 12
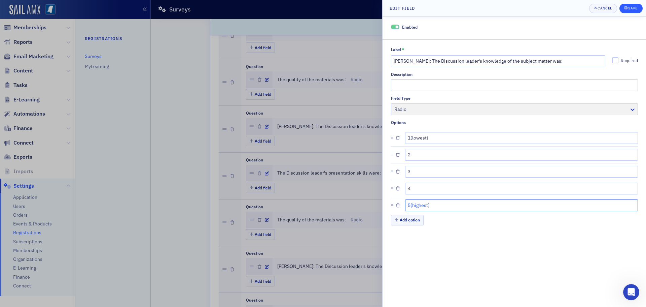
type input "5(highest)"
click at [636, 10] on div "Save" at bounding box center [632, 8] width 9 height 4
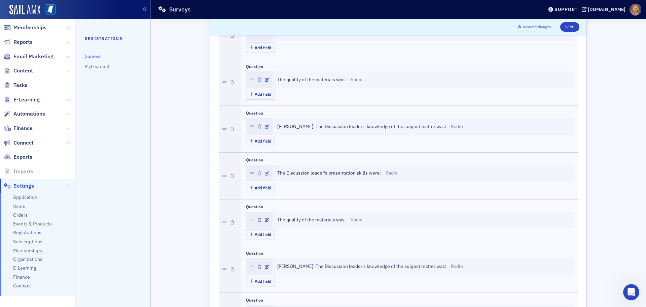
click at [265, 173] on icon "button" at bounding box center [267, 173] width 4 height 4
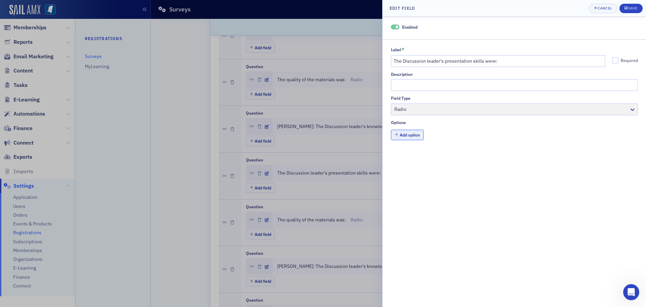
click at [417, 134] on button "Add option" at bounding box center [407, 135] width 33 height 10
click at [417, 134] on input "Label *" at bounding box center [521, 138] width 233 height 12
type input "1(lowest)"
click at [413, 155] on button "Add option" at bounding box center [407, 152] width 33 height 10
click at [413, 155] on input "text" at bounding box center [521, 155] width 233 height 12
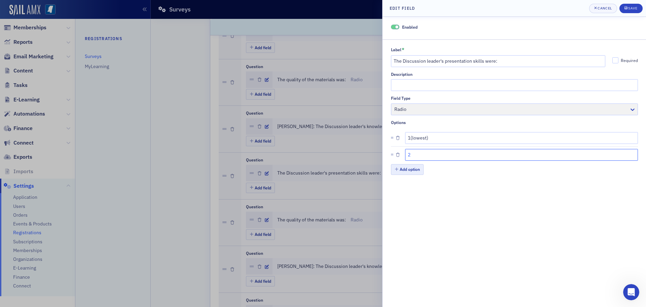
type input "2"
click at [412, 169] on button "Add option" at bounding box center [407, 169] width 33 height 10
click at [412, 169] on input "text" at bounding box center [521, 172] width 233 height 12
type input "3"
click at [412, 187] on button "Add option" at bounding box center [407, 186] width 33 height 10
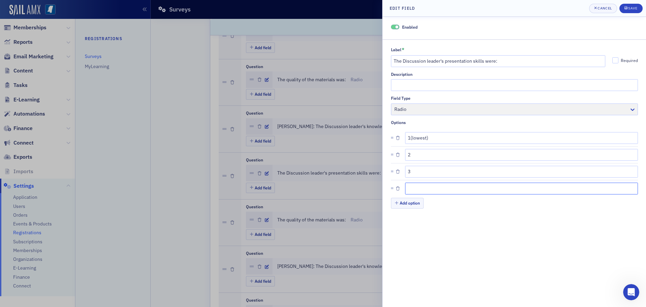
click at [412, 186] on input "text" at bounding box center [521, 188] width 233 height 12
type input "4"
click at [410, 204] on button "Add option" at bounding box center [407, 202] width 33 height 10
click at [410, 204] on input "text" at bounding box center [521, 205] width 233 height 12
type input "5(highest)"
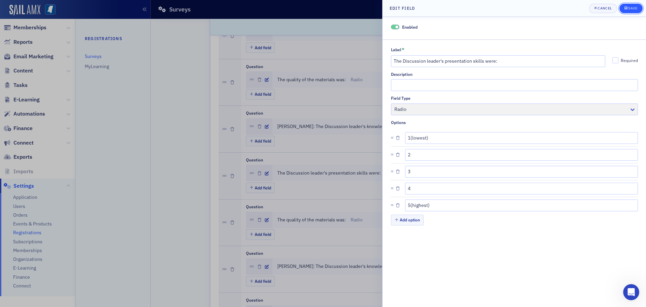
click at [629, 9] on div "Save" at bounding box center [632, 8] width 9 height 4
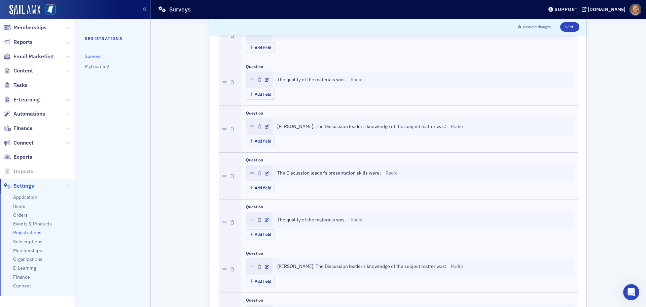
click at [265, 218] on icon "button" at bounding box center [267, 220] width 4 height 4
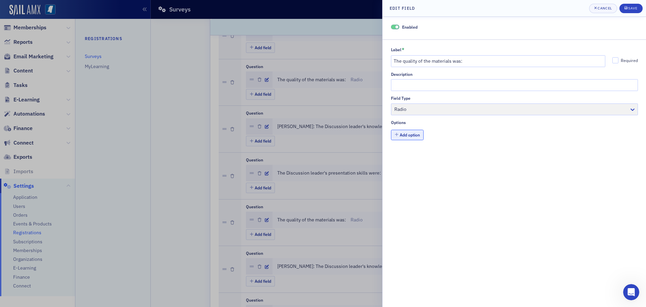
click at [405, 137] on button "Add option" at bounding box center [407, 135] width 33 height 10
click at [408, 138] on input "Label *" at bounding box center [521, 138] width 233 height 12
type input "1(lowest)"
click at [406, 151] on button "Add option" at bounding box center [407, 152] width 33 height 10
click at [406, 153] on input "text" at bounding box center [521, 155] width 233 height 12
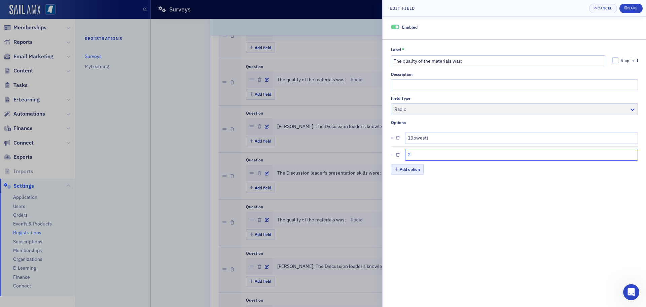
type input "2"
click at [407, 165] on button "Add option" at bounding box center [407, 169] width 33 height 10
click at [408, 166] on input "text" at bounding box center [521, 172] width 233 height 12
type input "3"
click at [410, 186] on button "Add option" at bounding box center [407, 186] width 33 height 10
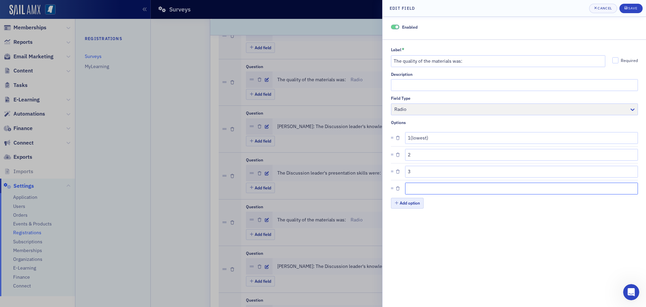
click at [410, 186] on input "text" at bounding box center [521, 188] width 233 height 12
type input "4"
click at [413, 202] on button "Add option" at bounding box center [407, 202] width 33 height 10
click at [413, 202] on input "text" at bounding box center [521, 205] width 233 height 12
type input "5(highest)"
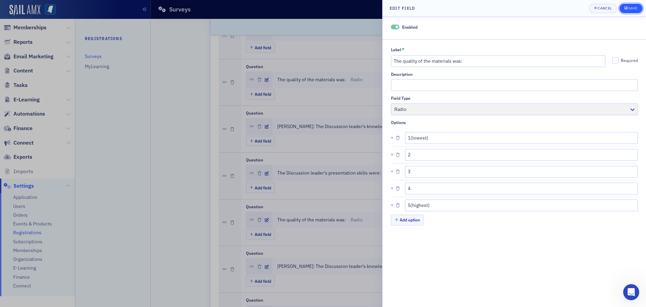
click at [629, 7] on div "Save" at bounding box center [632, 8] width 9 height 4
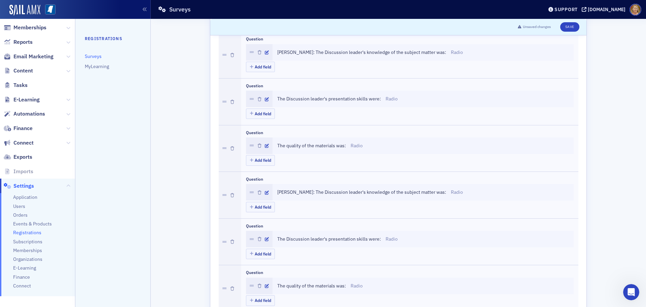
scroll to position [707, 0]
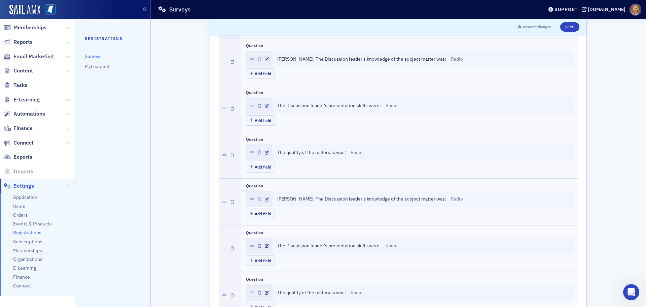
click at [265, 105] on icon "button" at bounding box center [267, 106] width 4 height 4
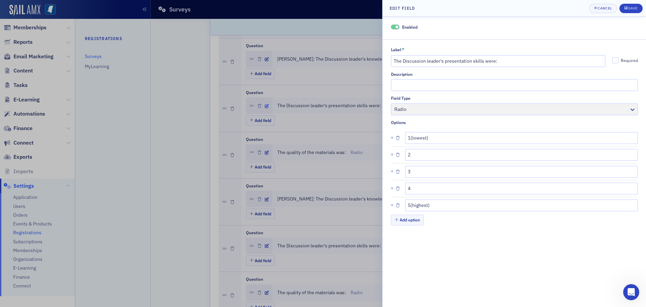
click at [264, 105] on div at bounding box center [323, 153] width 646 height 307
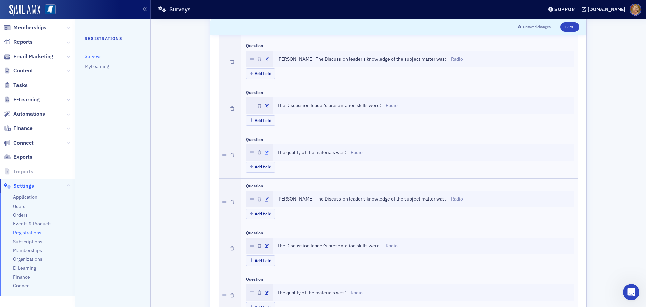
click at [265, 151] on icon "button" at bounding box center [267, 152] width 4 height 4
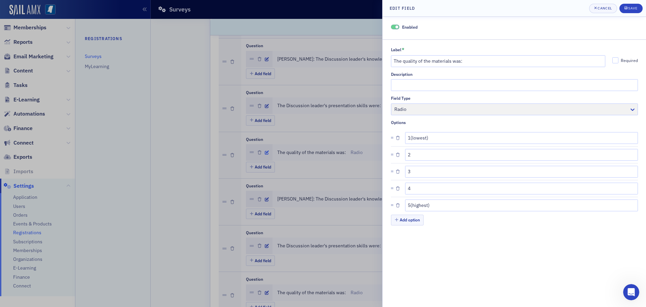
click at [263, 151] on div at bounding box center [323, 153] width 646 height 307
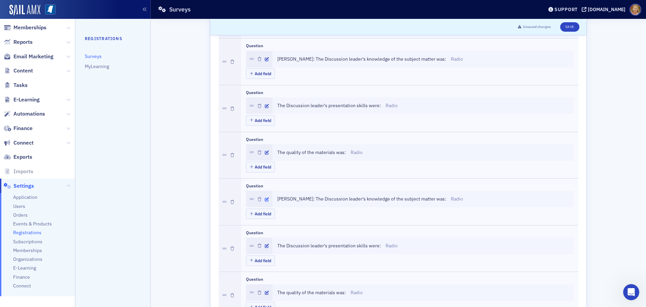
click at [265, 197] on icon "button" at bounding box center [267, 199] width 4 height 4
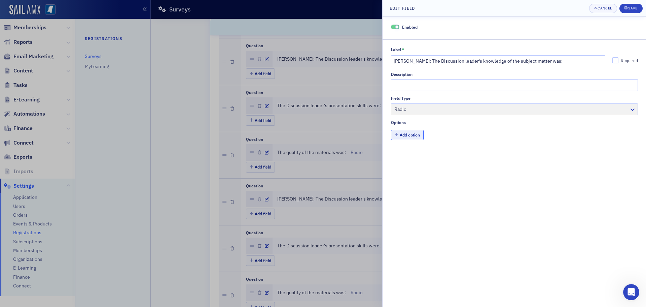
click at [403, 132] on button "Add option" at bounding box center [407, 135] width 33 height 10
click at [408, 137] on input "Label *" at bounding box center [521, 138] width 233 height 12
type input "1(lowest)"
click at [409, 152] on button "Add option" at bounding box center [407, 152] width 33 height 10
click at [409, 152] on input "text" at bounding box center [521, 155] width 233 height 12
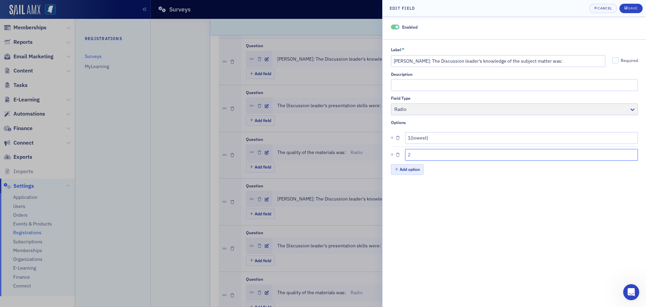
type input "2"
click at [408, 173] on button "Add option" at bounding box center [407, 169] width 33 height 10
click at [408, 173] on input "text" at bounding box center [521, 172] width 233 height 12
type input "3"
click at [408, 184] on button "Add option" at bounding box center [407, 186] width 33 height 10
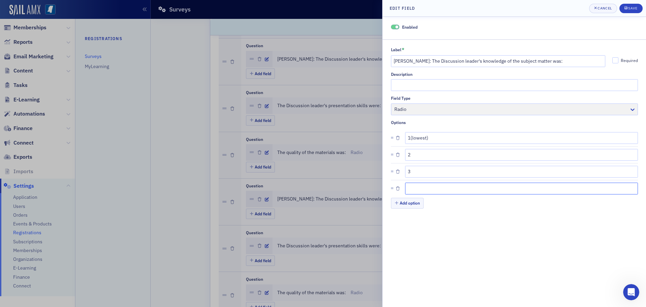
click at [408, 193] on input "text" at bounding box center [521, 188] width 233 height 12
type input "4"
click at [411, 201] on button "Add option" at bounding box center [407, 202] width 33 height 10
click at [411, 201] on input "text" at bounding box center [521, 205] width 233 height 12
type input "5(highest)"
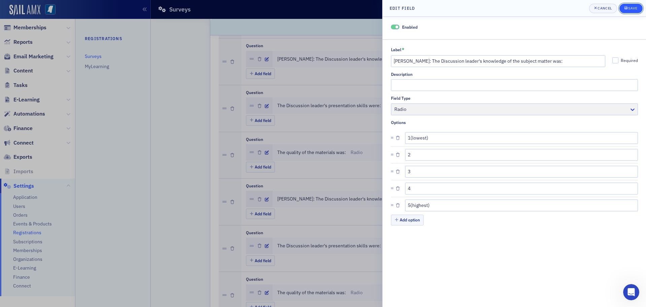
click at [629, 10] on div "Save" at bounding box center [632, 8] width 9 height 4
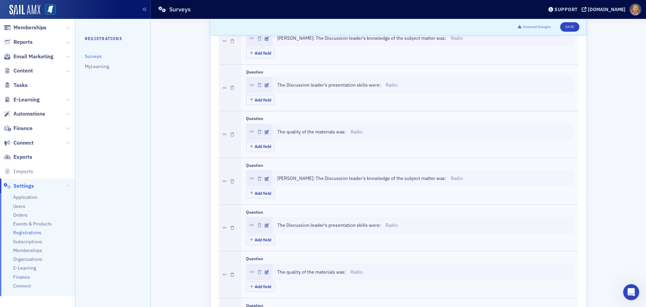
scroll to position [875, 0]
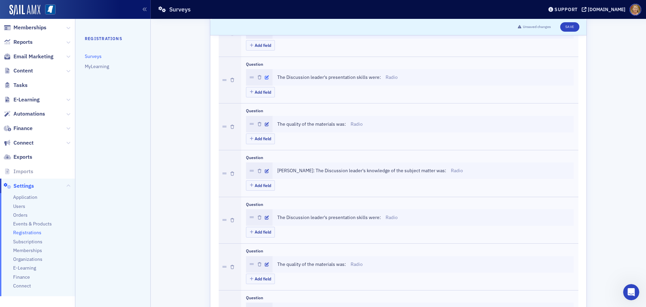
click at [265, 77] on icon "button" at bounding box center [267, 77] width 4 height 4
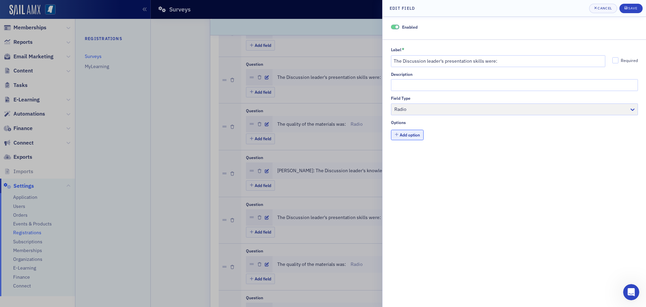
click at [406, 137] on button "Add option" at bounding box center [407, 135] width 33 height 10
click at [407, 137] on input "Label *" at bounding box center [521, 138] width 233 height 12
type input "1(lowest)"
click at [411, 151] on button "Add option" at bounding box center [407, 152] width 33 height 10
click at [411, 151] on input "text" at bounding box center [521, 155] width 233 height 12
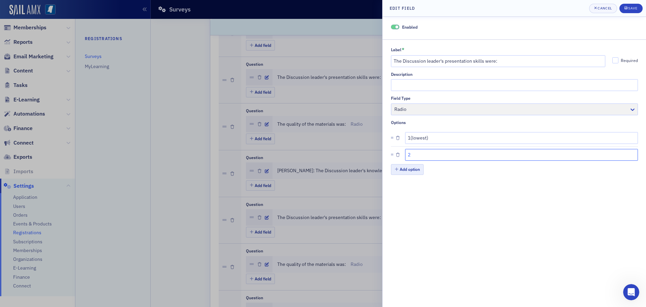
type input "2"
click at [411, 171] on button "Add option" at bounding box center [407, 169] width 33 height 10
click at [411, 171] on input "text" at bounding box center [521, 172] width 233 height 12
type input "3"
click at [412, 186] on button "Add option" at bounding box center [407, 186] width 33 height 10
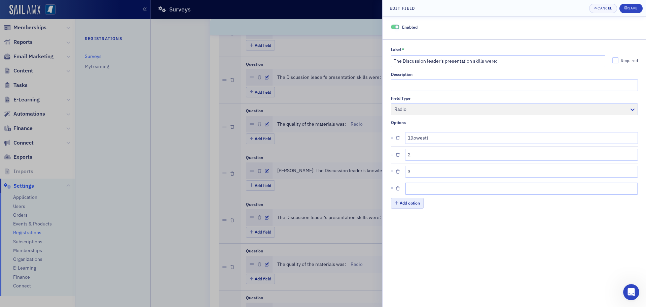
click at [412, 186] on input "text" at bounding box center [521, 188] width 233 height 12
type input "4"
click at [413, 202] on button "Add option" at bounding box center [407, 202] width 33 height 10
click at [413, 202] on input "text" at bounding box center [521, 205] width 233 height 12
type input "5(highest)"
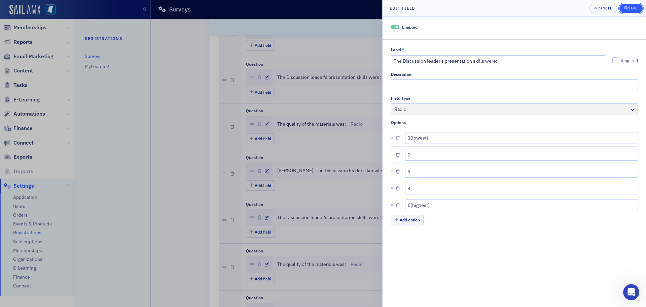
click at [631, 6] on div "Save" at bounding box center [632, 8] width 9 height 4
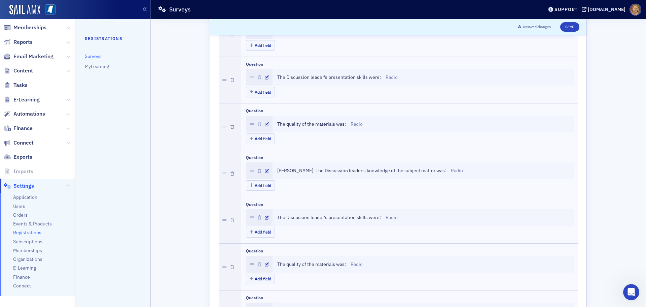
scroll to position [841, 0]
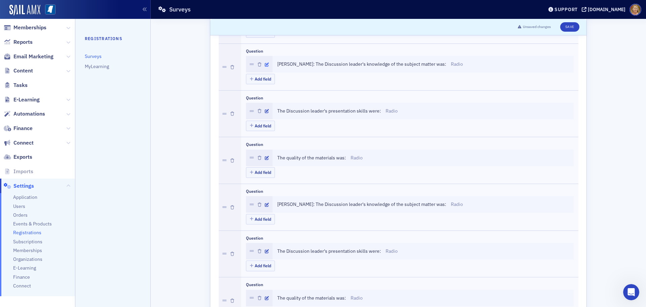
click at [265, 64] on icon "button" at bounding box center [267, 65] width 4 height 4
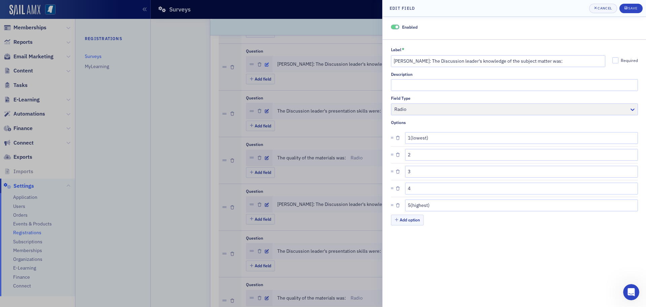
click at [262, 64] on div at bounding box center [323, 153] width 646 height 307
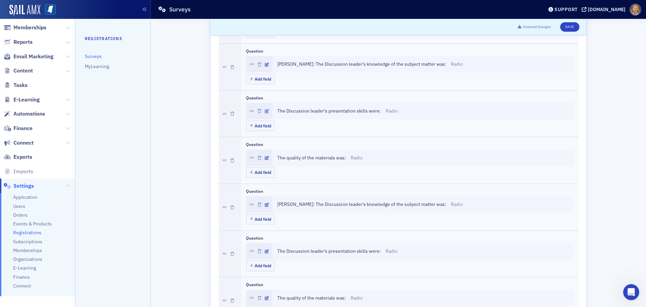
click at [265, 111] on icon "button" at bounding box center [267, 111] width 4 height 4
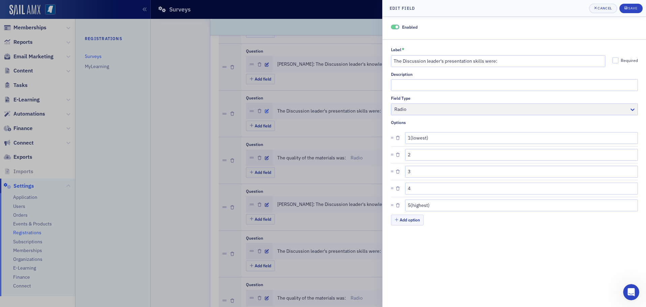
click at [263, 111] on div at bounding box center [323, 153] width 646 height 307
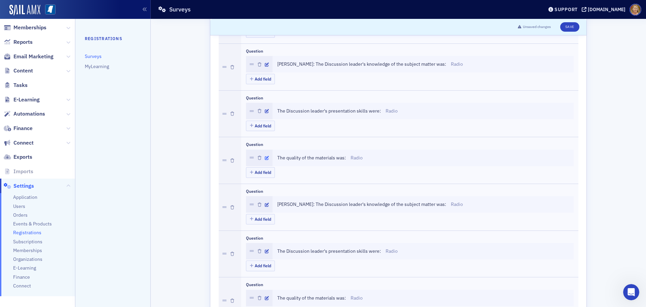
click at [265, 157] on icon "button" at bounding box center [267, 158] width 4 height 4
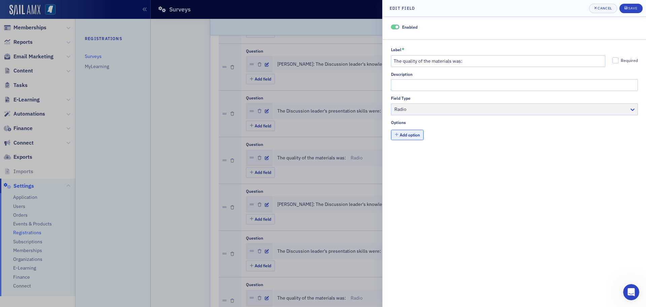
click at [404, 138] on button "Add option" at bounding box center [407, 135] width 33 height 10
click at [409, 138] on input "Label *" at bounding box center [521, 138] width 233 height 12
type input "1(lowest)"
click at [419, 152] on button "Add option" at bounding box center [407, 152] width 33 height 10
click at [419, 153] on input "text" at bounding box center [521, 155] width 233 height 12
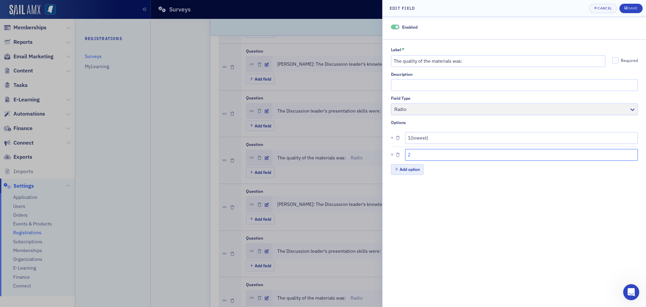
type input "2"
click at [417, 169] on button "Add option" at bounding box center [407, 169] width 33 height 10
click at [418, 169] on input "text" at bounding box center [521, 172] width 233 height 12
type input "3"
click at [417, 185] on button "Add option" at bounding box center [407, 186] width 33 height 10
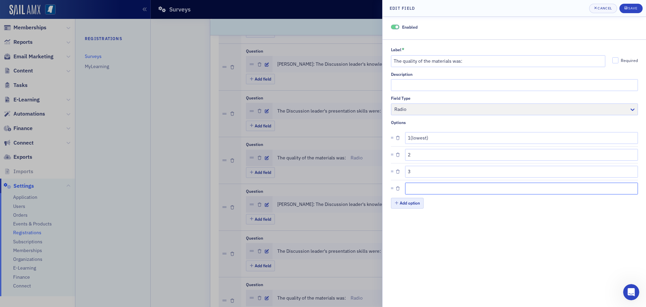
click at [417, 185] on input "text" at bounding box center [521, 188] width 233 height 12
type input "4"
click at [402, 205] on button "Add option" at bounding box center [407, 202] width 33 height 10
click at [408, 205] on input "text" at bounding box center [521, 205] width 233 height 12
type input "5(highest)"
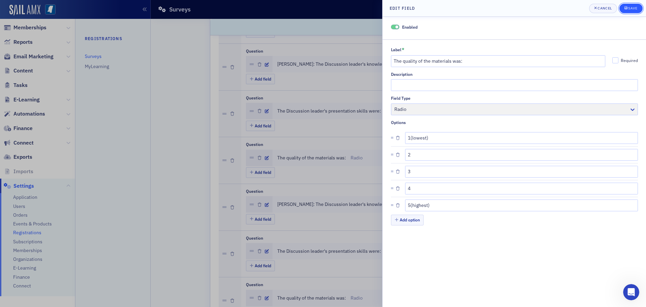
click at [625, 8] on icon "submit" at bounding box center [625, 7] width 3 height 3
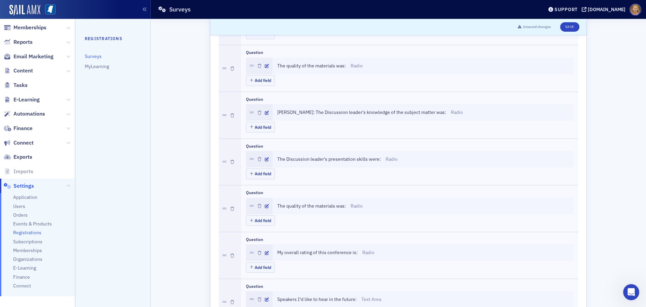
scroll to position [942, 0]
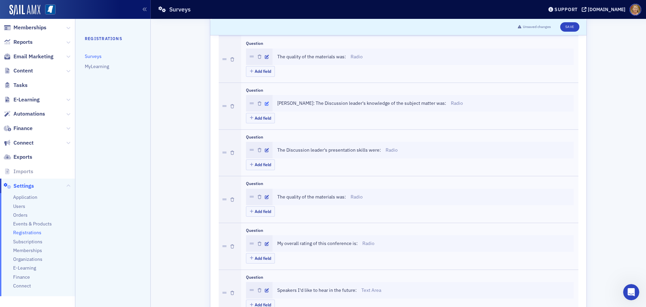
click at [265, 103] on icon "button" at bounding box center [267, 104] width 4 height 4
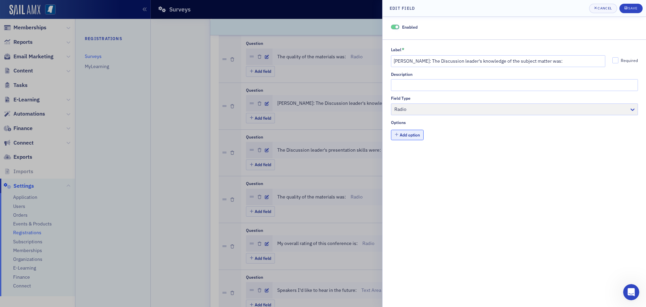
click at [406, 136] on button "Add option" at bounding box center [407, 135] width 33 height 10
click at [406, 136] on input "Label *" at bounding box center [521, 138] width 233 height 12
type input "1(lowest)"
click at [410, 155] on button "Add option" at bounding box center [407, 152] width 33 height 10
click at [410, 155] on input "text" at bounding box center [521, 155] width 233 height 12
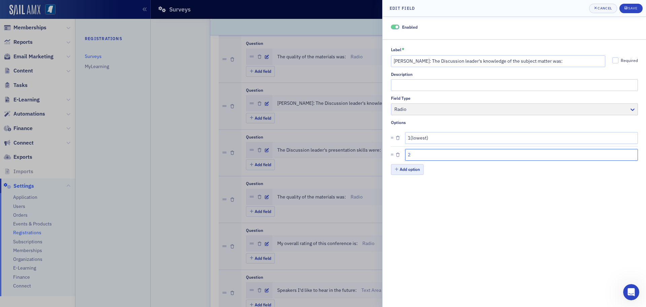
type input "2"
click at [412, 169] on button "Add option" at bounding box center [407, 169] width 33 height 10
click at [412, 169] on input "text" at bounding box center [521, 172] width 233 height 12
type input "3"
click at [411, 189] on button "Add option" at bounding box center [407, 186] width 33 height 10
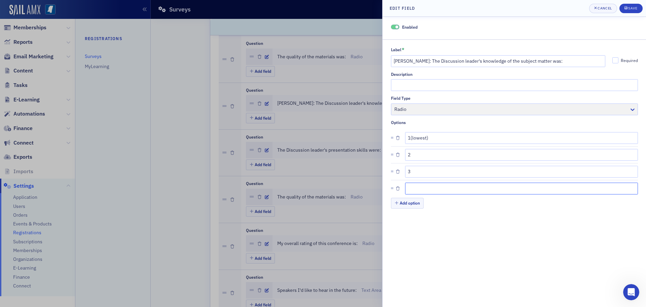
click at [411, 188] on input "text" at bounding box center [521, 188] width 233 height 12
type input "4"
click at [413, 201] on button "Add option" at bounding box center [407, 202] width 33 height 10
click at [413, 201] on input "text" at bounding box center [521, 205] width 233 height 12
type input "5(highest)"
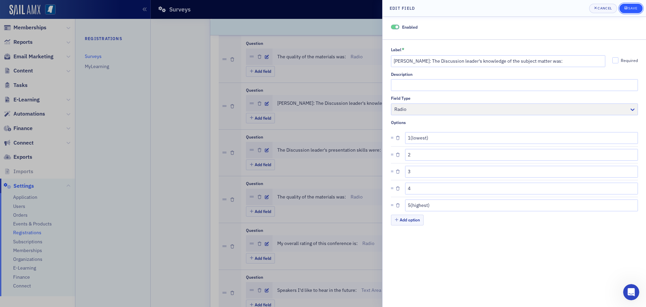
click at [637, 6] on div "Save" at bounding box center [632, 8] width 9 height 4
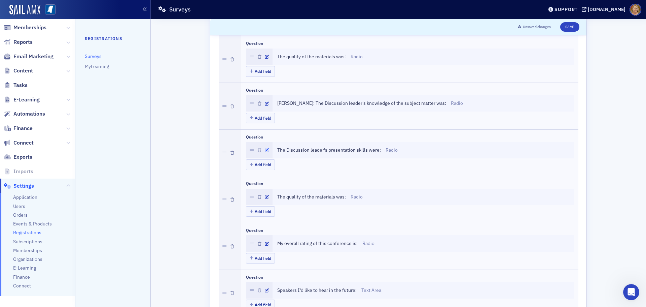
click at [265, 150] on icon "button" at bounding box center [267, 150] width 4 height 4
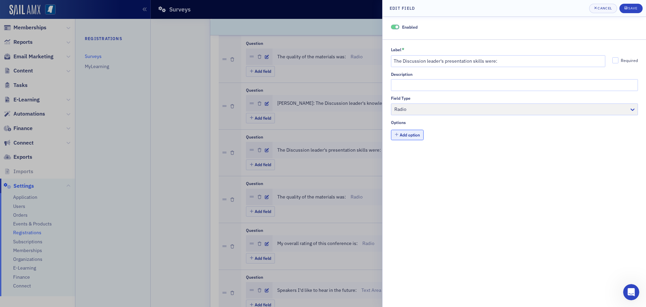
click at [401, 134] on button "Add option" at bounding box center [407, 135] width 33 height 10
click at [411, 136] on input "Label *" at bounding box center [521, 138] width 233 height 12
type input "1(lowest)"
click at [412, 150] on button "Add option" at bounding box center [407, 152] width 33 height 10
click at [412, 150] on input "text" at bounding box center [521, 155] width 233 height 12
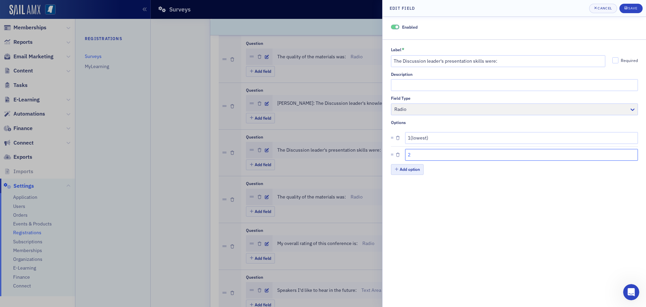
type input "2"
click at [413, 167] on button "Add option" at bounding box center [407, 169] width 33 height 10
click at [414, 171] on input "text" at bounding box center [521, 172] width 233 height 12
type input "3"
click at [415, 184] on button "Add option" at bounding box center [407, 186] width 33 height 10
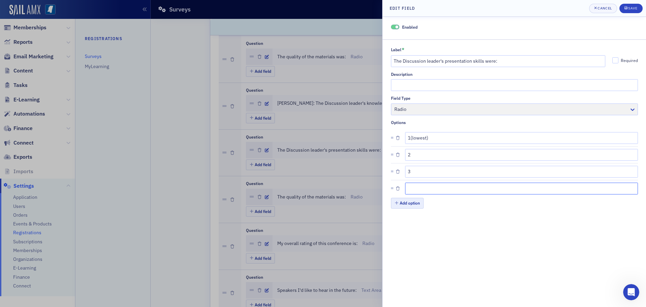
click at [415, 184] on input "text" at bounding box center [521, 188] width 233 height 12
type input "4"
click at [416, 202] on button "Add option" at bounding box center [407, 202] width 33 height 10
click at [416, 202] on input "text" at bounding box center [521, 205] width 233 height 12
type input "5(highest)"
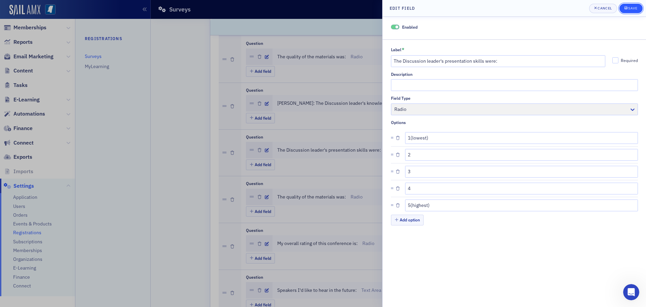
click at [624, 7] on icon "submit" at bounding box center [625, 7] width 3 height 3
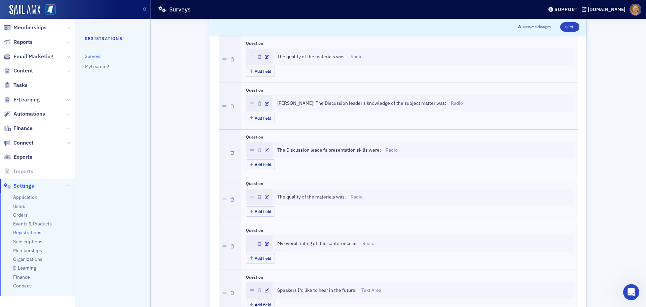
click at [265, 197] on icon "button" at bounding box center [267, 197] width 4 height 4
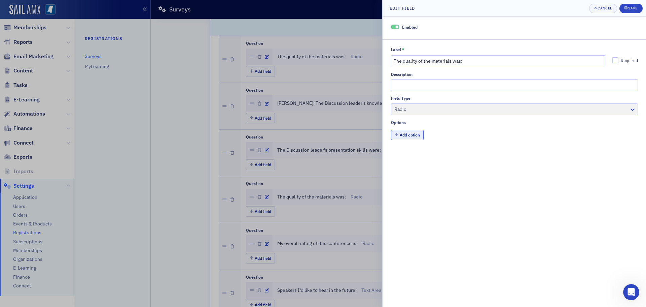
click at [417, 136] on button "Add option" at bounding box center [407, 135] width 33 height 10
click at [418, 140] on input "Label *" at bounding box center [521, 138] width 233 height 12
type input "1(lowest)"
click at [418, 152] on button "Add option" at bounding box center [407, 152] width 33 height 10
click at [417, 152] on input "text" at bounding box center [521, 155] width 233 height 12
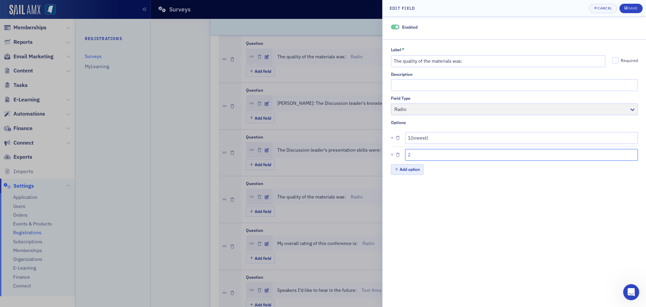
type input "2"
click at [416, 167] on button "Add option" at bounding box center [407, 169] width 33 height 10
click at [416, 167] on input "text" at bounding box center [521, 172] width 233 height 12
type input "3"
click at [417, 185] on button "Add option" at bounding box center [407, 186] width 33 height 10
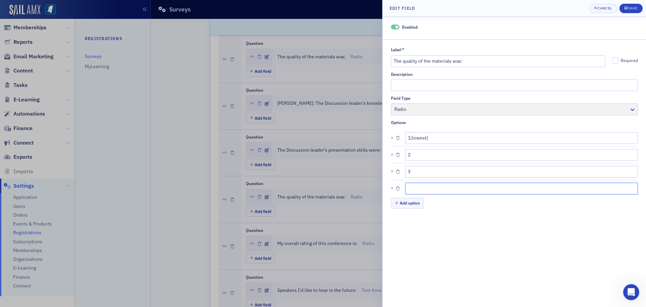
click at [417, 186] on input "text" at bounding box center [521, 188] width 233 height 12
type input "4"
click at [416, 204] on button "Add option" at bounding box center [407, 202] width 33 height 10
click at [416, 204] on input "text" at bounding box center [521, 205] width 233 height 12
type input "5(highest)"
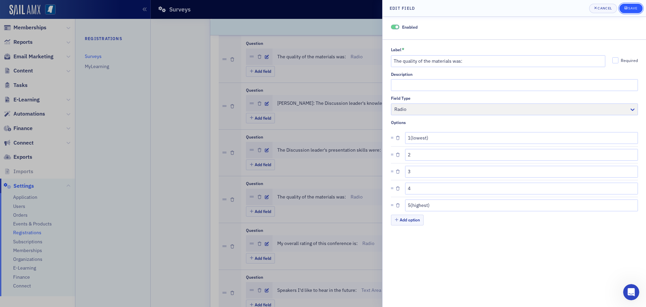
click at [630, 7] on div "Save" at bounding box center [632, 8] width 9 height 4
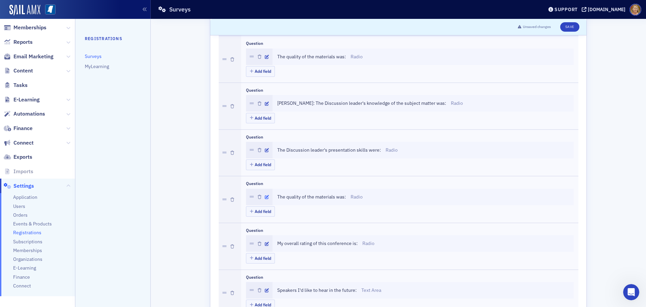
click at [265, 196] on icon "button" at bounding box center [267, 197] width 4 height 4
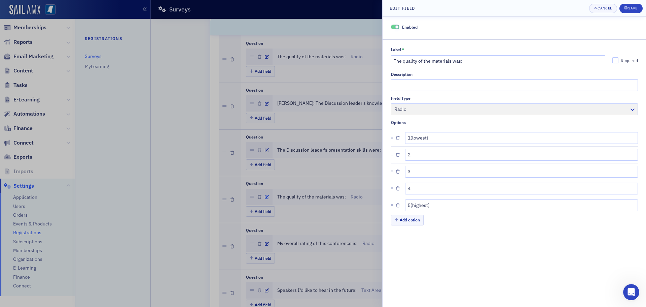
click at [263, 196] on div at bounding box center [323, 153] width 646 height 307
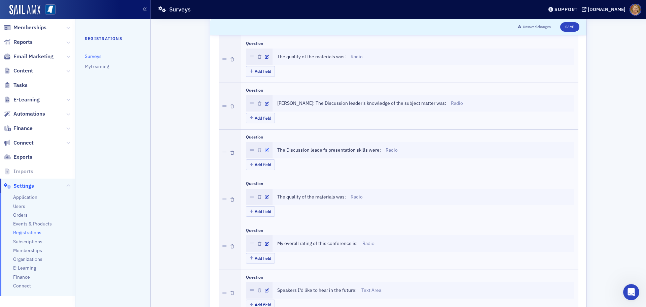
click at [265, 149] on icon "button" at bounding box center [267, 150] width 4 height 4
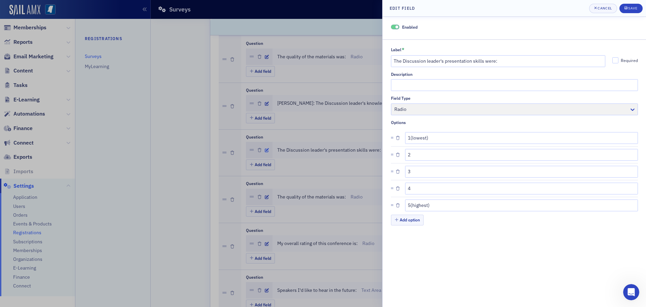
click at [264, 149] on div at bounding box center [323, 153] width 646 height 307
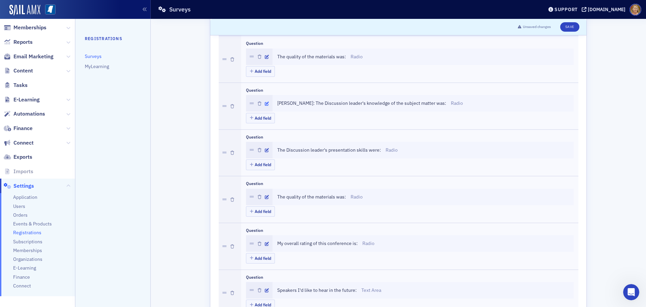
click at [265, 103] on icon "button" at bounding box center [267, 104] width 4 height 4
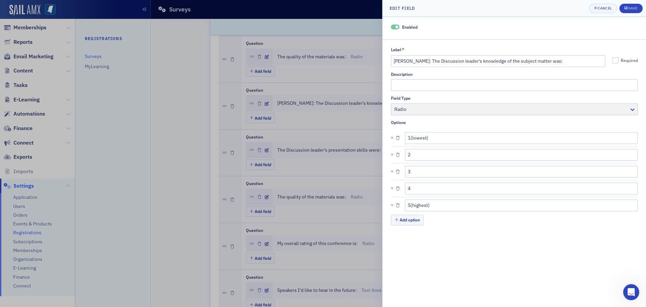
click at [264, 102] on div at bounding box center [323, 153] width 646 height 307
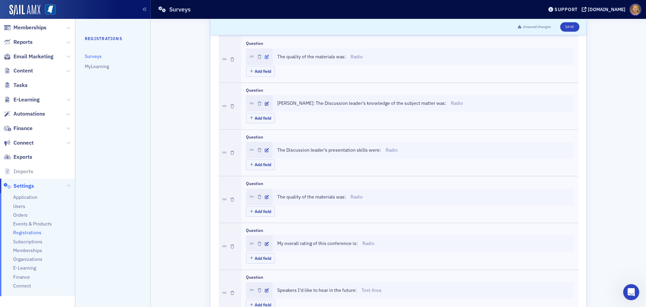
click at [265, 57] on icon "button" at bounding box center [267, 57] width 4 height 4
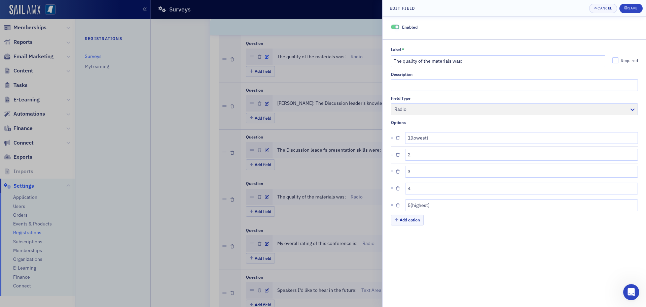
click at [264, 57] on div at bounding box center [323, 153] width 646 height 307
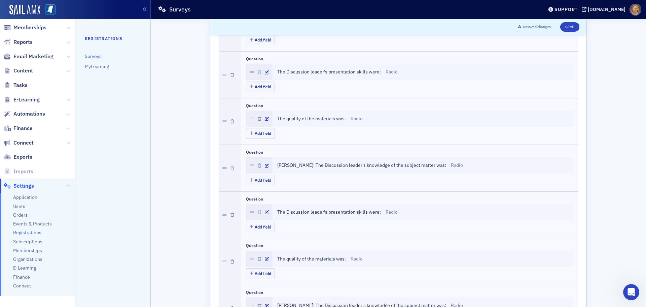
scroll to position [707, 0]
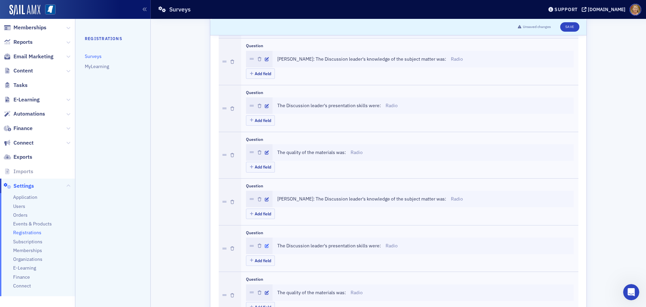
click at [265, 245] on icon "button" at bounding box center [267, 246] width 4 height 4
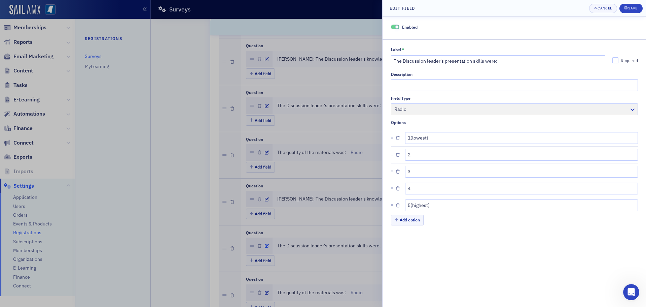
click at [263, 245] on div at bounding box center [323, 153] width 646 height 307
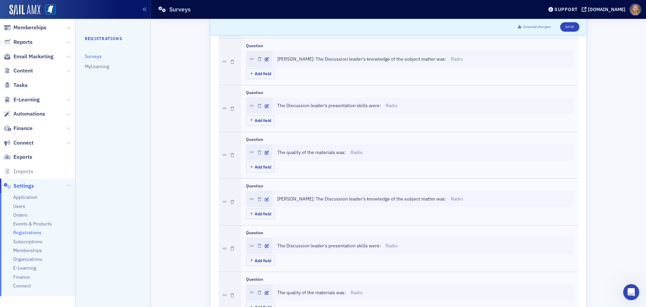
click at [265, 197] on icon "button" at bounding box center [267, 199] width 4 height 4
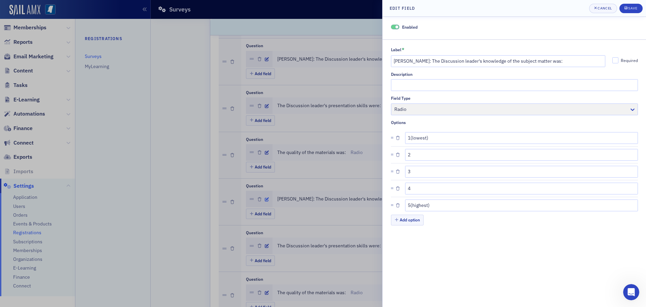
click at [264, 197] on div at bounding box center [323, 153] width 646 height 307
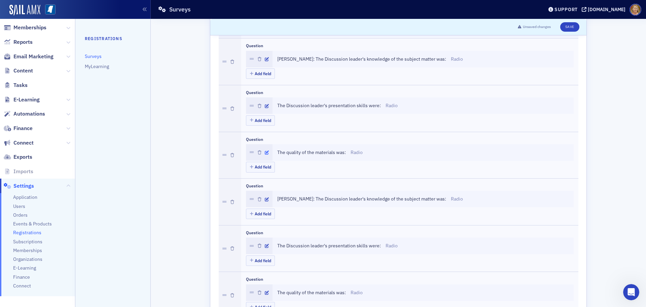
click at [265, 151] on icon "button" at bounding box center [267, 152] width 4 height 4
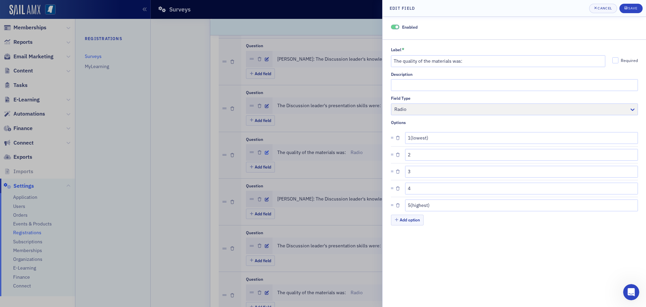
click at [263, 151] on div at bounding box center [323, 153] width 646 height 307
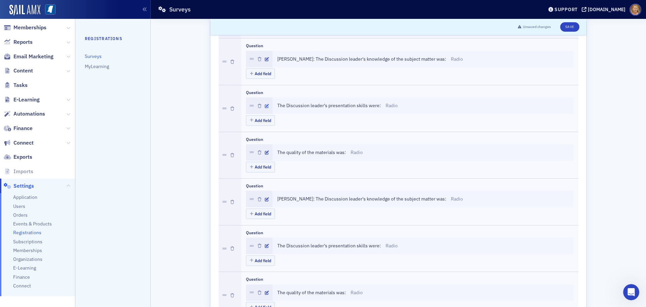
click at [265, 106] on icon "button" at bounding box center [267, 106] width 4 height 4
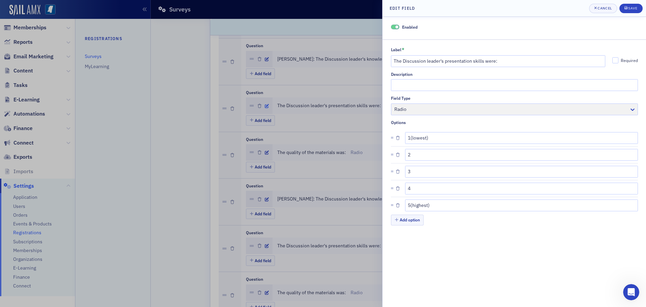
click at [264, 106] on div at bounding box center [323, 153] width 646 height 307
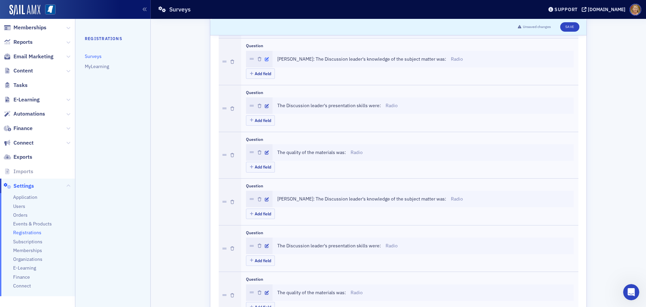
click at [265, 59] on icon "button" at bounding box center [267, 59] width 4 height 4
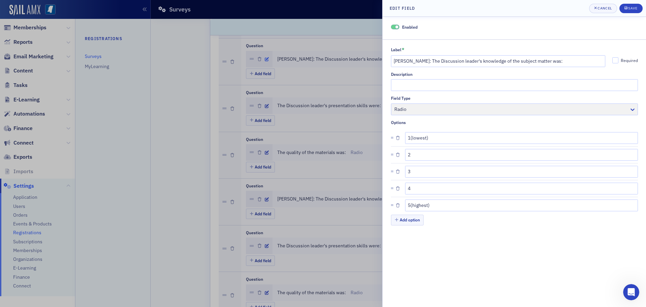
click at [264, 59] on div at bounding box center [323, 153] width 646 height 307
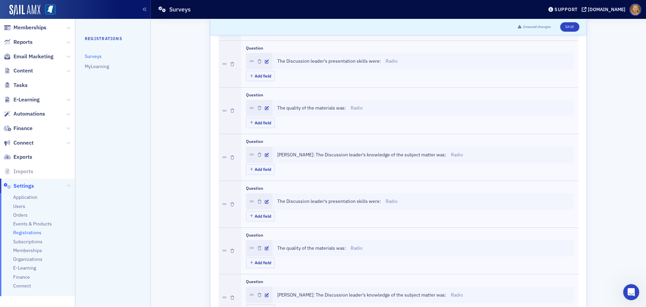
scroll to position [437, 0]
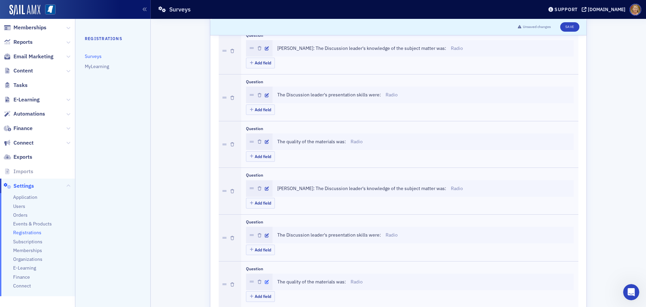
click at [265, 282] on icon "button" at bounding box center [267, 282] width 4 height 4
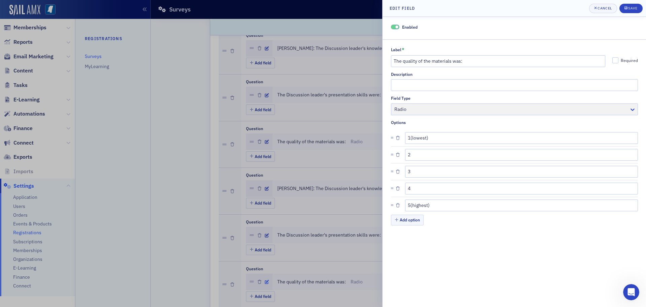
click at [263, 282] on div at bounding box center [323, 153] width 646 height 307
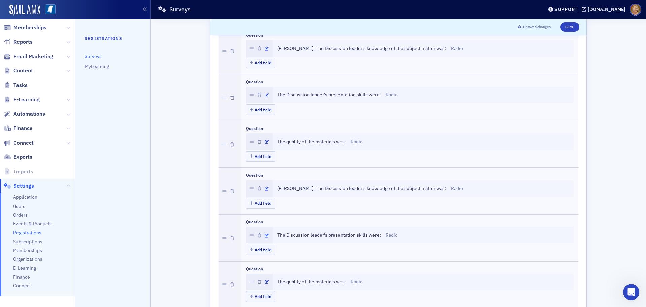
click at [265, 234] on icon "button" at bounding box center [267, 235] width 4 height 4
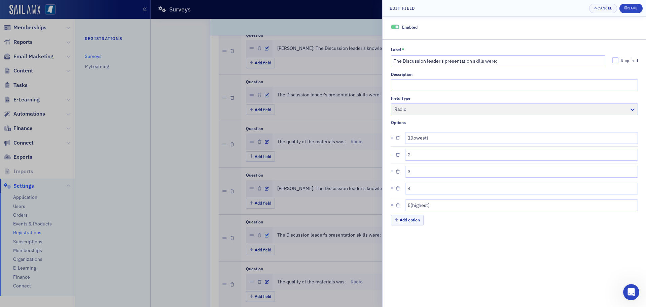
click at [264, 234] on div at bounding box center [323, 153] width 646 height 307
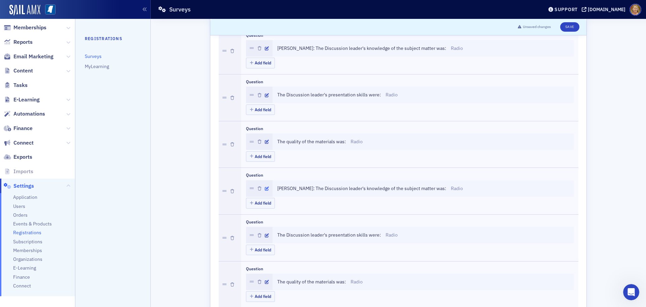
click at [265, 187] on icon "button" at bounding box center [267, 188] width 4 height 4
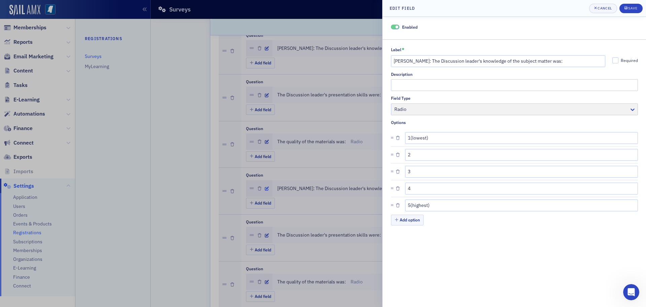
click at [263, 187] on div at bounding box center [323, 153] width 646 height 307
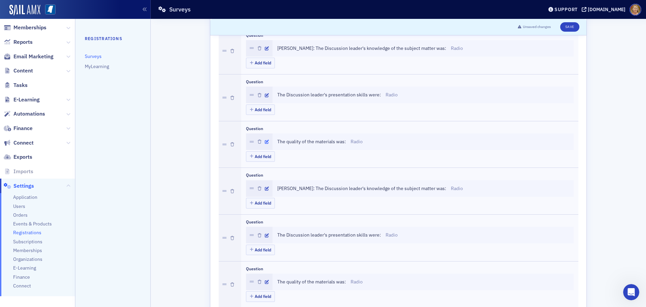
click at [265, 140] on icon "button" at bounding box center [267, 142] width 4 height 4
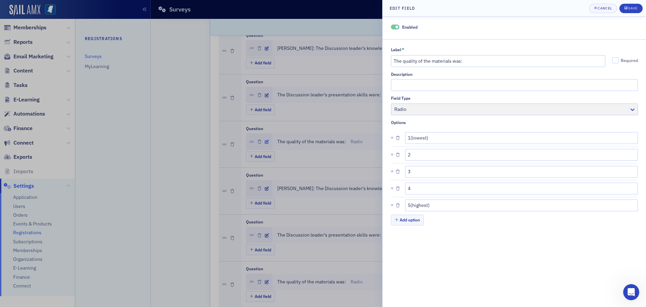
click at [262, 140] on div at bounding box center [323, 153] width 646 height 307
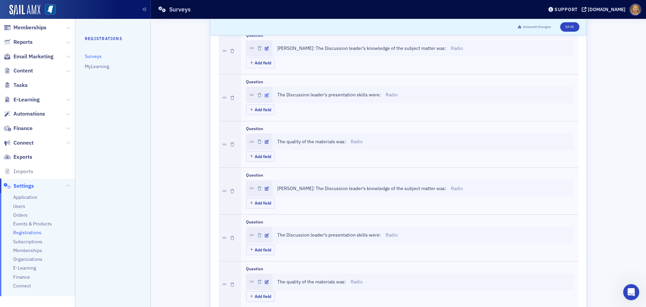
click at [265, 94] on icon "button" at bounding box center [267, 95] width 4 height 4
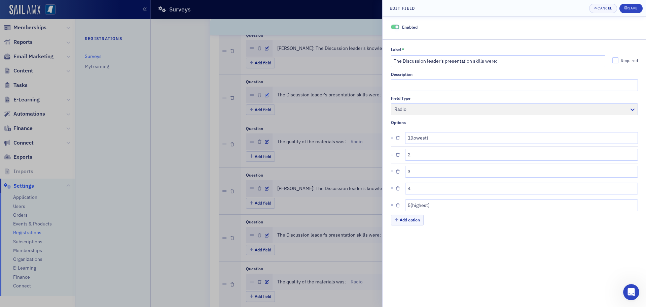
click at [262, 94] on div at bounding box center [323, 153] width 646 height 307
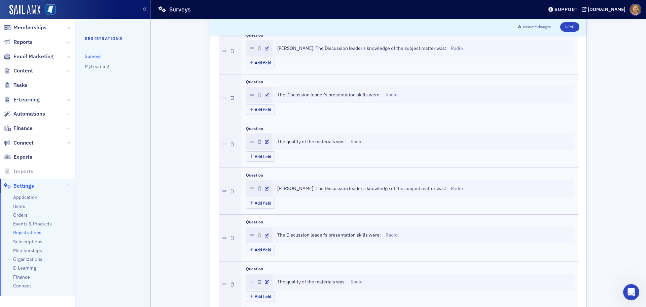
click at [265, 48] on icon "button" at bounding box center [267, 48] width 4 height 4
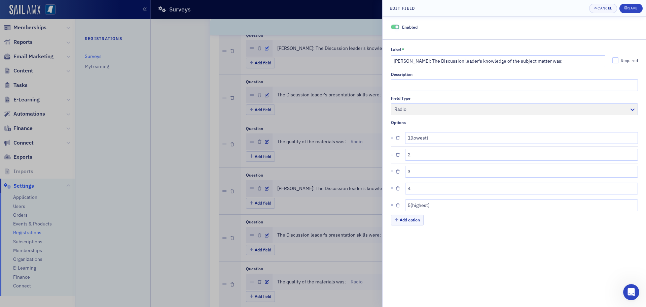
click at [263, 48] on div at bounding box center [323, 153] width 646 height 307
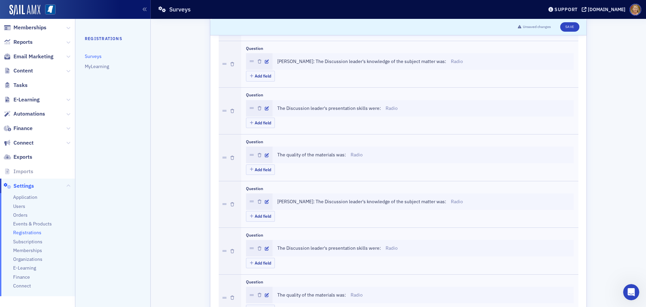
scroll to position [269, 0]
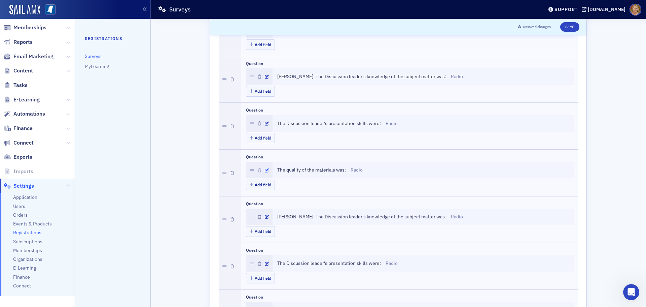
click at [265, 170] on icon "button" at bounding box center [267, 170] width 4 height 4
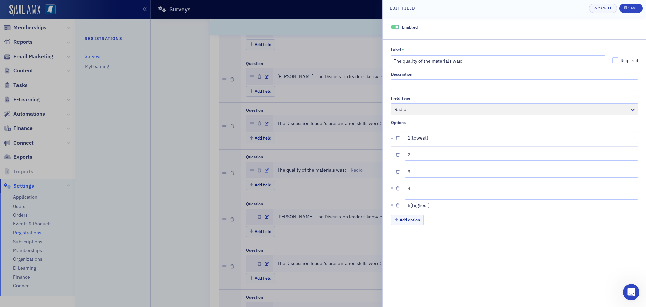
click at [264, 170] on div at bounding box center [323, 153] width 646 height 307
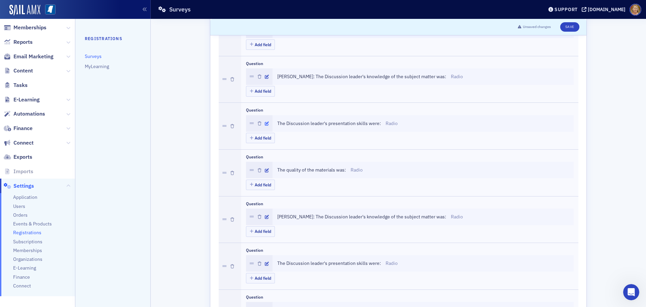
click at [265, 120] on button "button" at bounding box center [267, 123] width 4 height 6
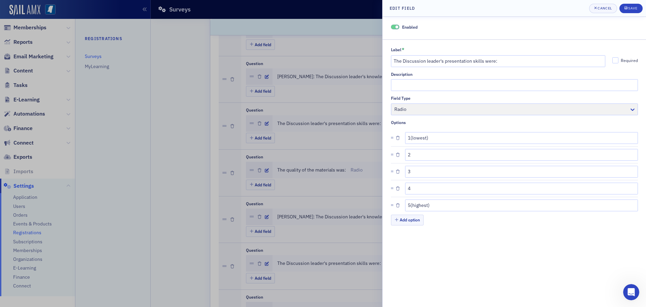
click at [264, 122] on div at bounding box center [323, 153] width 646 height 307
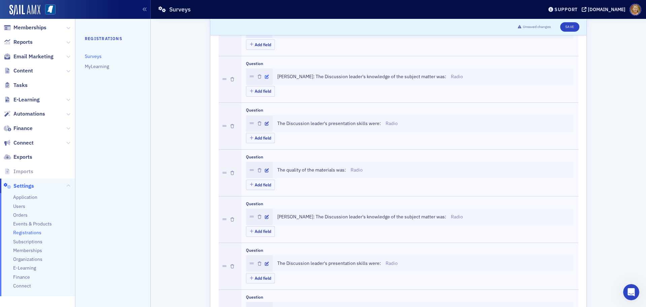
click at [265, 77] on icon "button" at bounding box center [267, 77] width 4 height 4
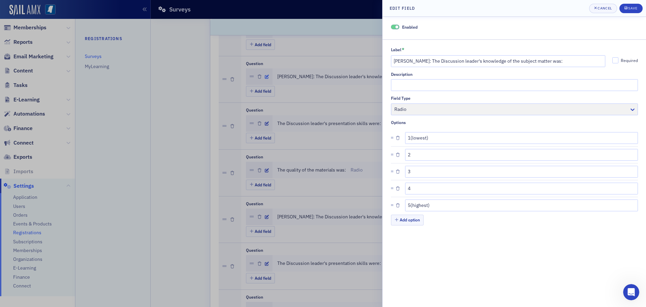
click at [263, 77] on div at bounding box center [323, 153] width 646 height 307
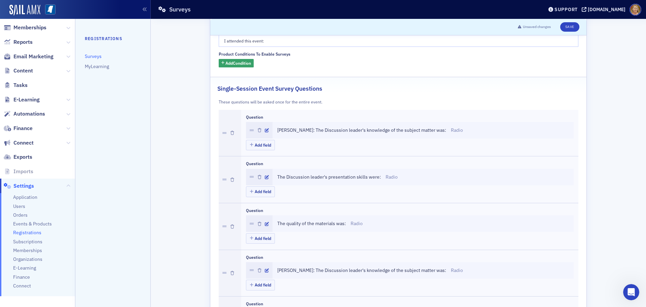
scroll to position [67, 0]
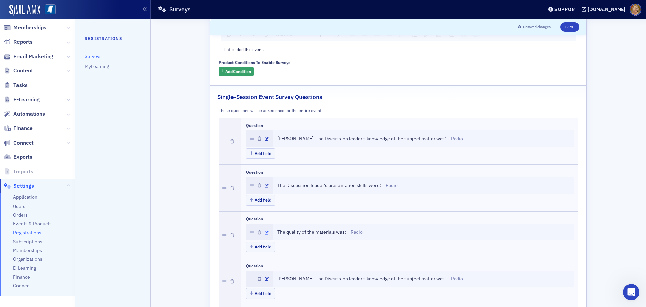
click at [265, 232] on icon "button" at bounding box center [267, 232] width 4 height 4
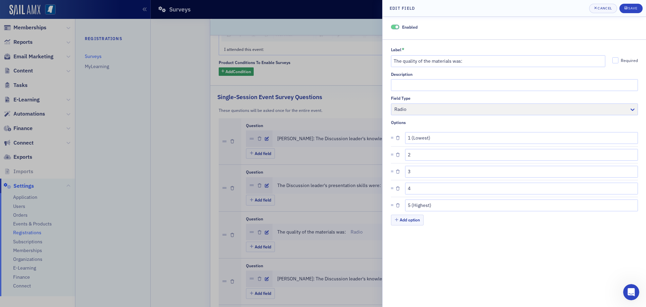
click at [263, 229] on div at bounding box center [323, 153] width 646 height 307
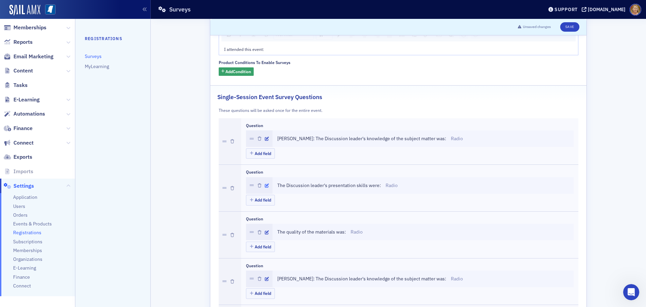
click at [265, 185] on icon "button" at bounding box center [267, 185] width 4 height 4
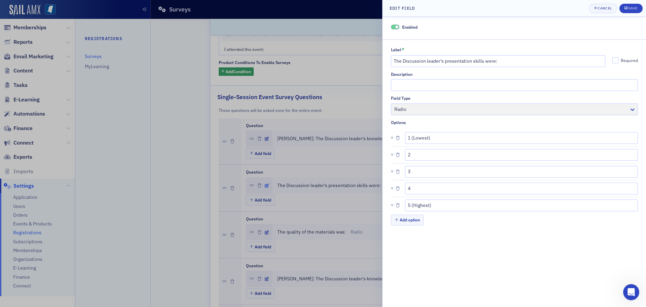
click at [262, 185] on div at bounding box center [323, 153] width 646 height 307
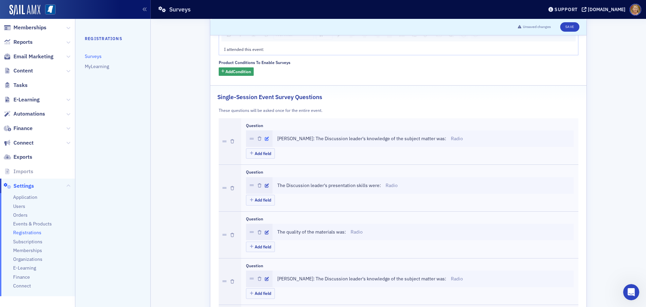
click at [265, 140] on icon "button" at bounding box center [267, 139] width 4 height 4
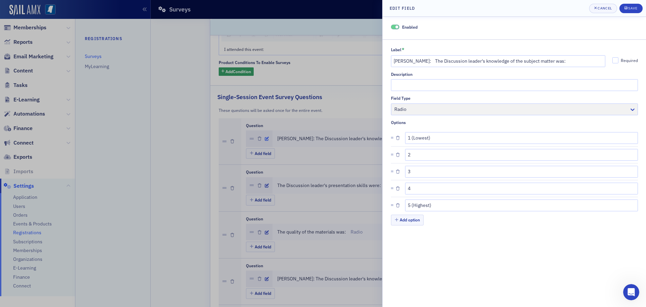
click at [263, 140] on div at bounding box center [323, 153] width 646 height 307
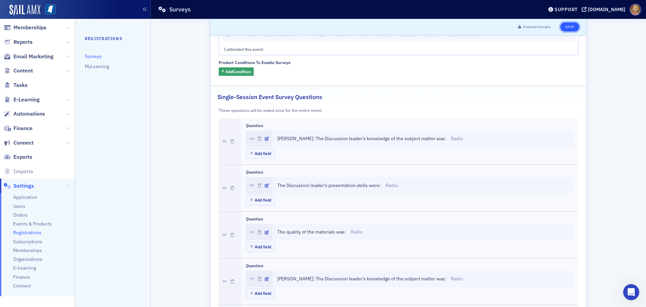
click at [569, 27] on button "Save" at bounding box center [569, 26] width 19 height 9
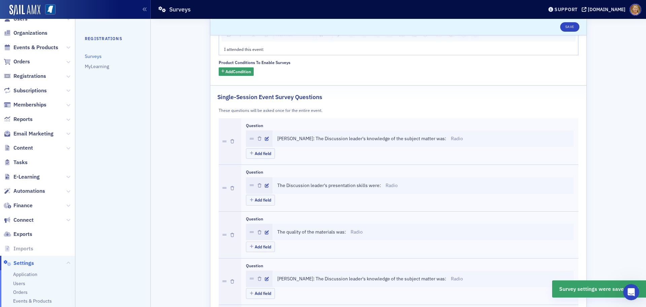
scroll to position [0, 0]
